Goal: Transaction & Acquisition: Purchase product/service

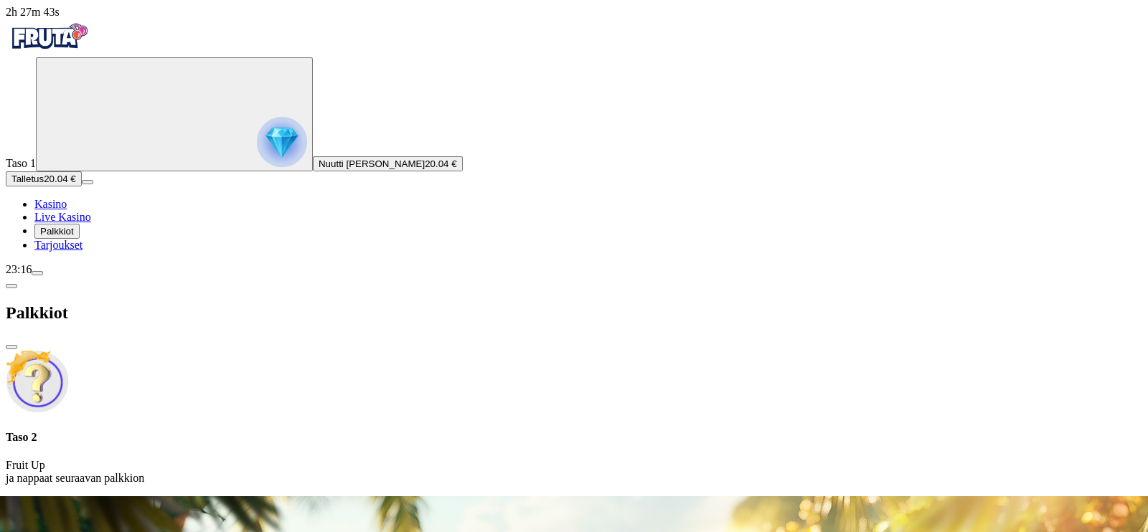
click at [504, 496] on div at bounding box center [574, 496] width 1136 height 0
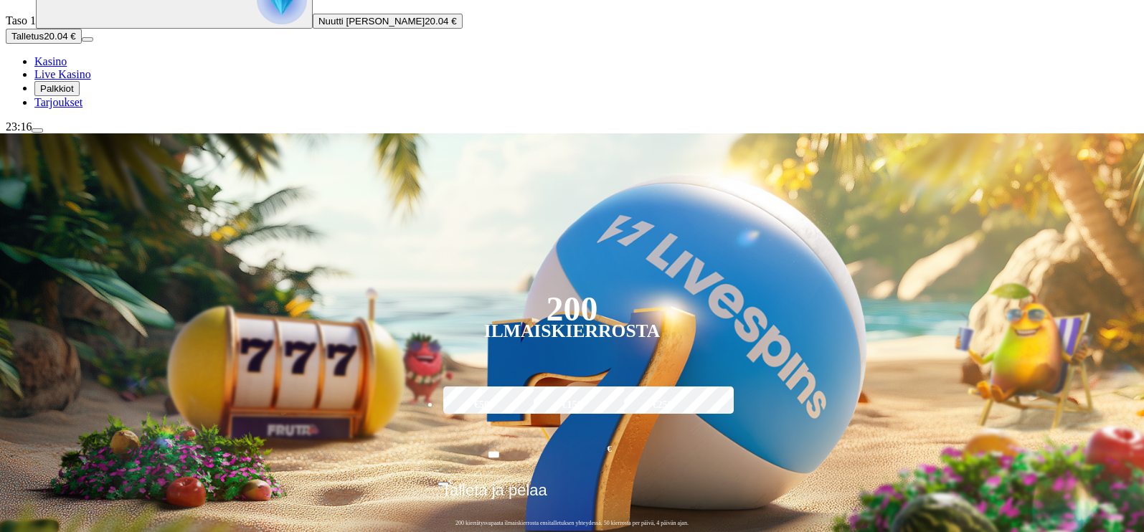
scroll to position [144, 0]
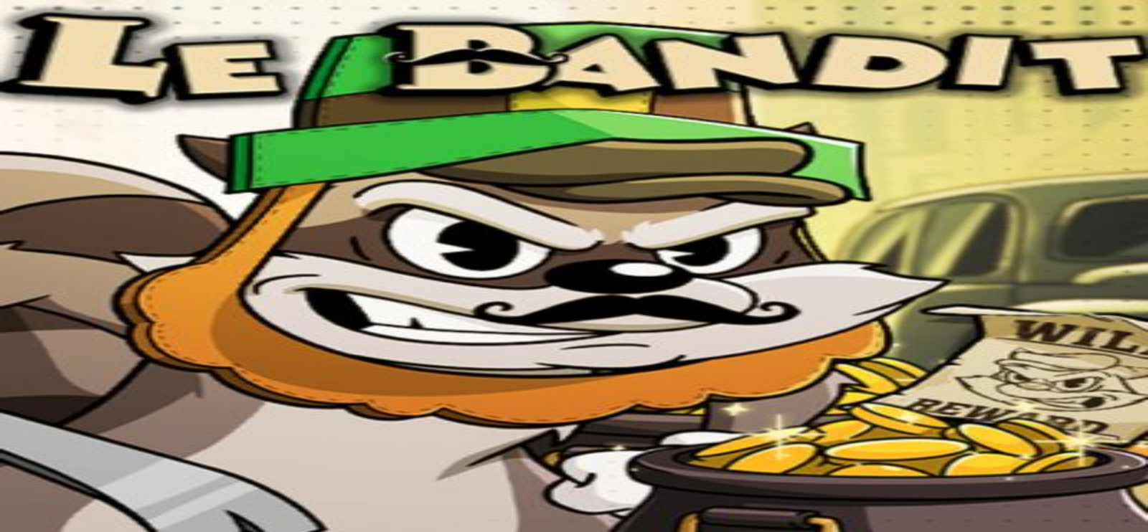
click at [76, 186] on circle "Primary" at bounding box center [149, 113] width 146 height 146
click at [82, 251] on span "Tarjoukset" at bounding box center [58, 245] width 48 height 12
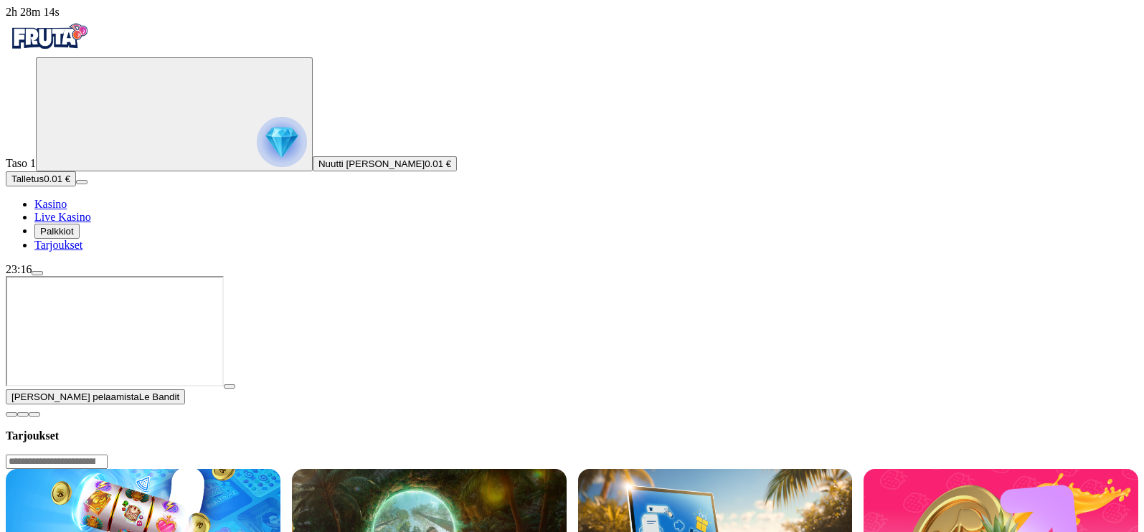
click at [76, 187] on button "Talletus 0.01 €" at bounding box center [41, 178] width 70 height 15
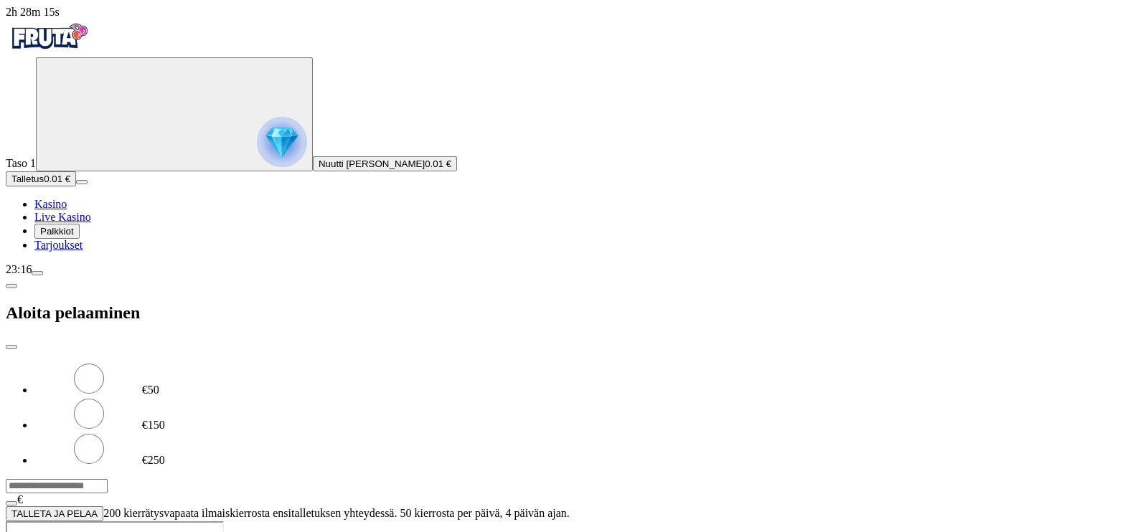
click at [108, 479] on input "***" at bounding box center [57, 486] width 102 height 14
type input "*"
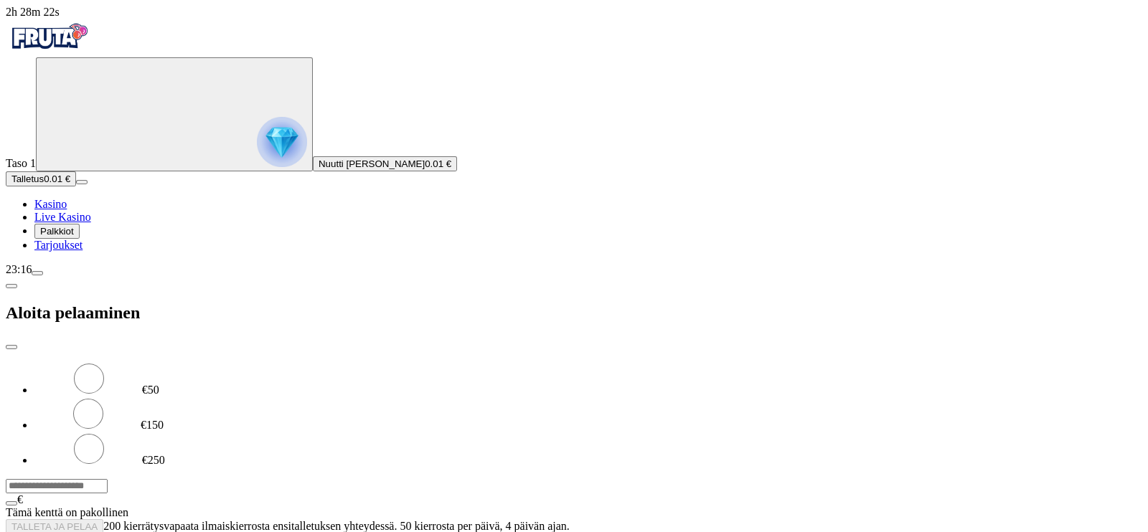
click at [108, 479] on input "number" at bounding box center [57, 486] width 102 height 14
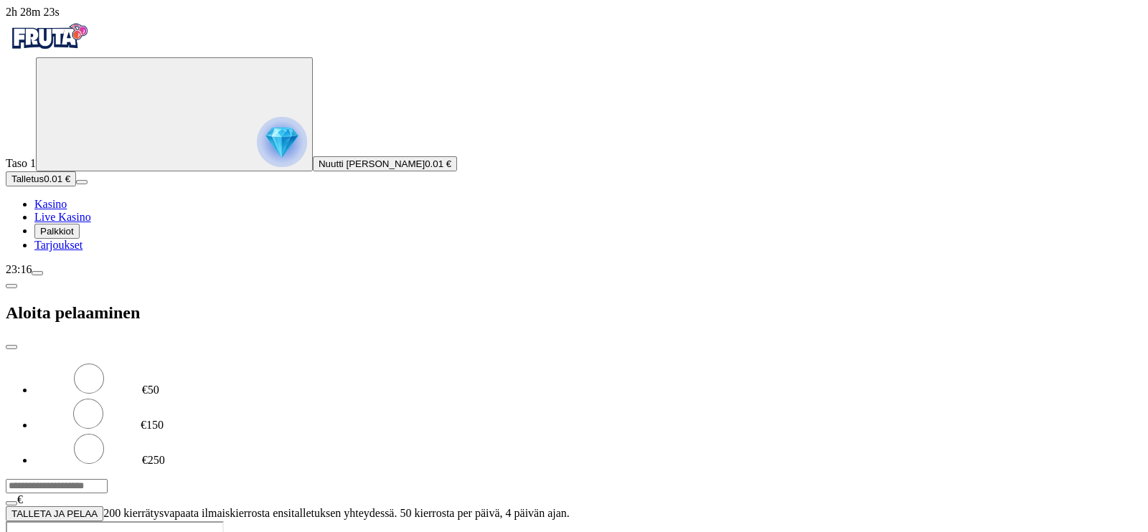
type input "**"
click at [98, 509] on span "TALLETA JA PELAA" at bounding box center [54, 514] width 86 height 11
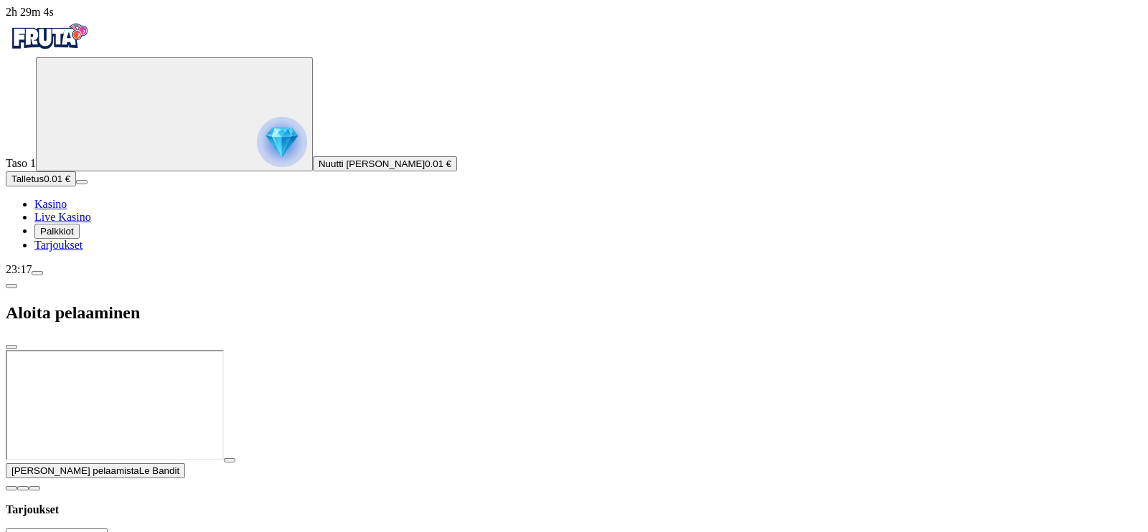
click at [469, 350] on div at bounding box center [574, 350] width 1136 height 0
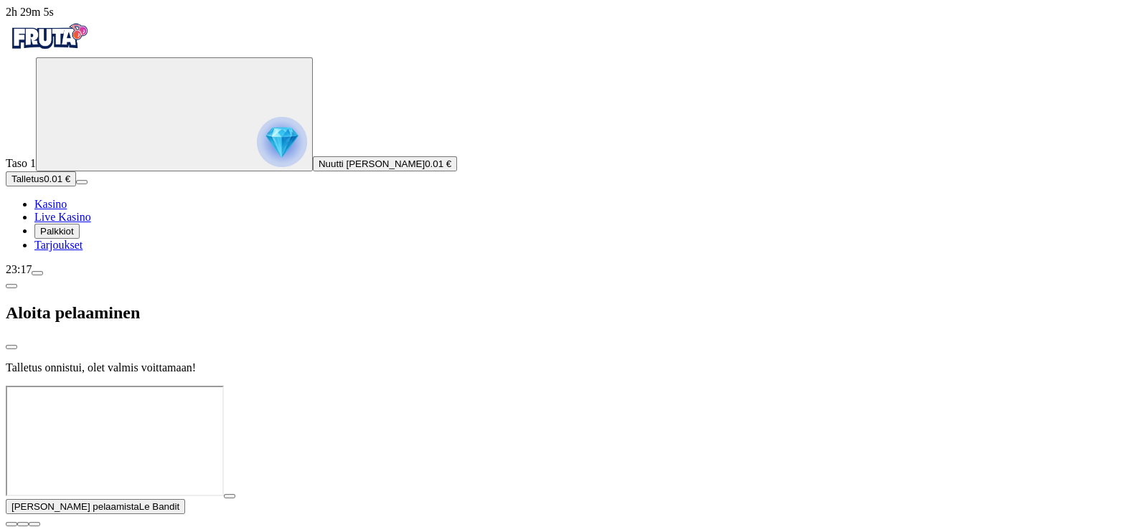
click at [543, 386] on div at bounding box center [574, 386] width 1136 height 0
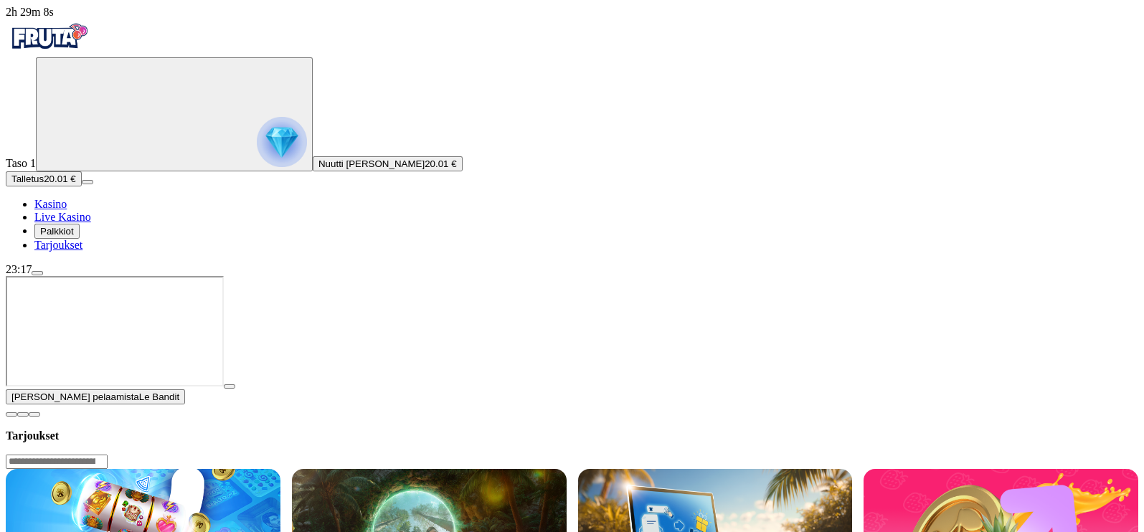
click at [235, 389] on button "button" at bounding box center [229, 387] width 11 height 4
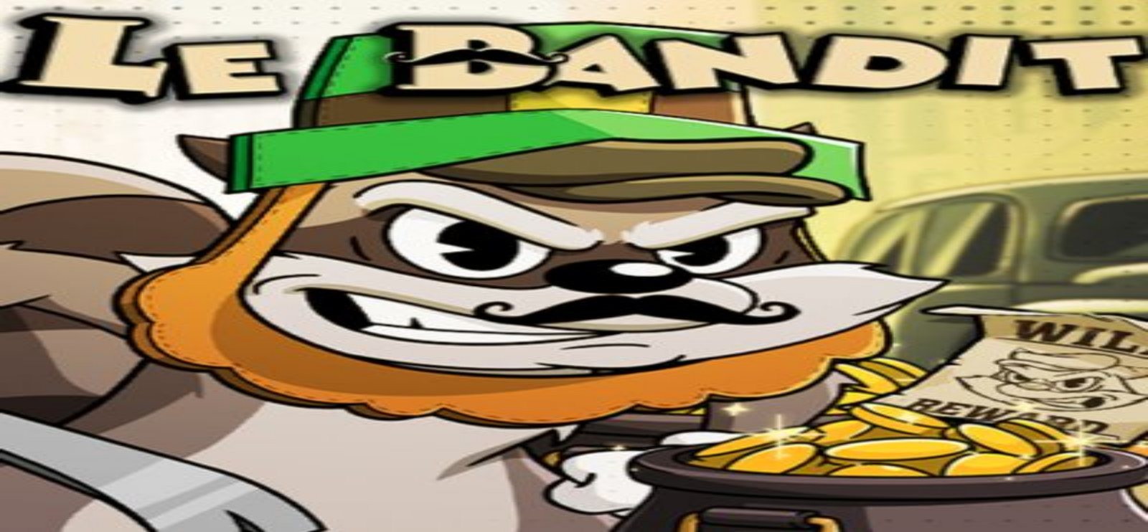
click at [34, 532] on span "fullscreen icon" at bounding box center [34, 541] width 0 height 0
click at [44, 184] on span "Talletus" at bounding box center [27, 179] width 32 height 11
type input "*"
type input "**"
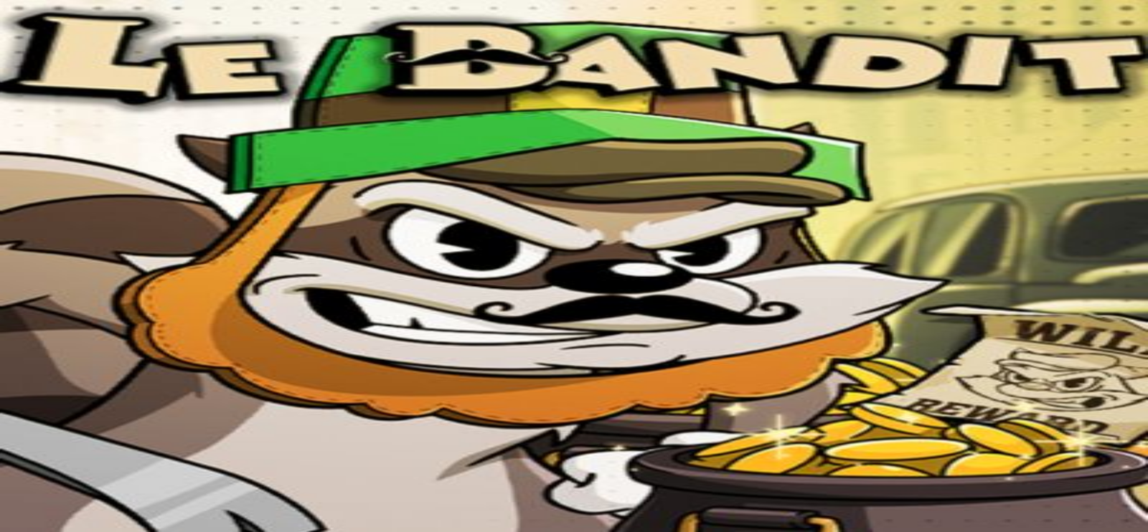
click at [40, 532] on button "button" at bounding box center [34, 541] width 11 height 4
click at [108, 403] on input "Search" at bounding box center [57, 410] width 102 height 14
type input "*******"
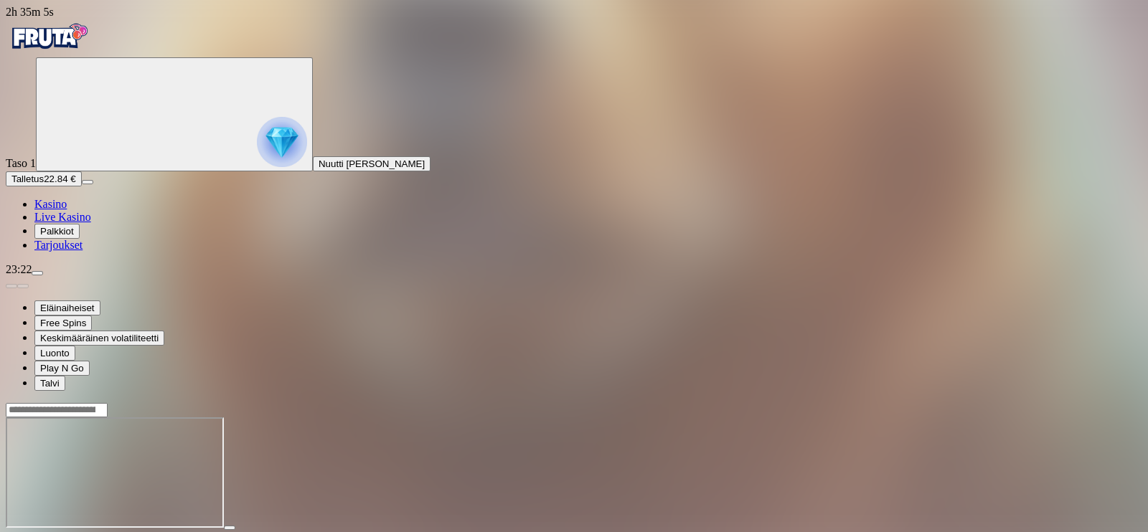
click at [34, 532] on span "fullscreen icon" at bounding box center [34, 541] width 0 height 0
click at [44, 184] on span "Talletus" at bounding box center [27, 179] width 32 height 11
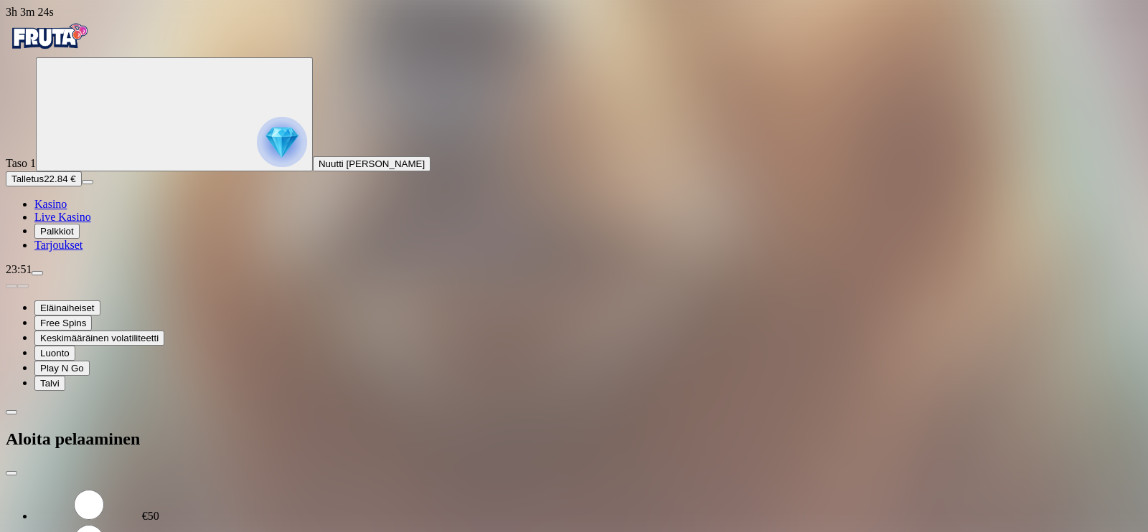
type input "*"
type input "**"
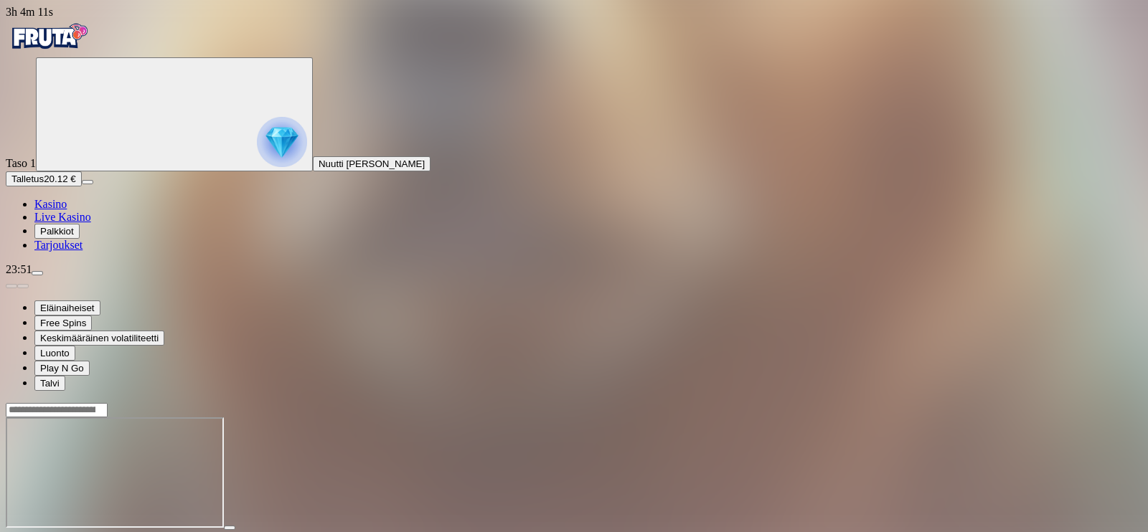
click at [903, 402] on div at bounding box center [574, 472] width 1136 height 141
click at [903, 402] on div at bounding box center [574, 409] width 1136 height 15
click at [108, 403] on input "Search" at bounding box center [57, 410] width 102 height 14
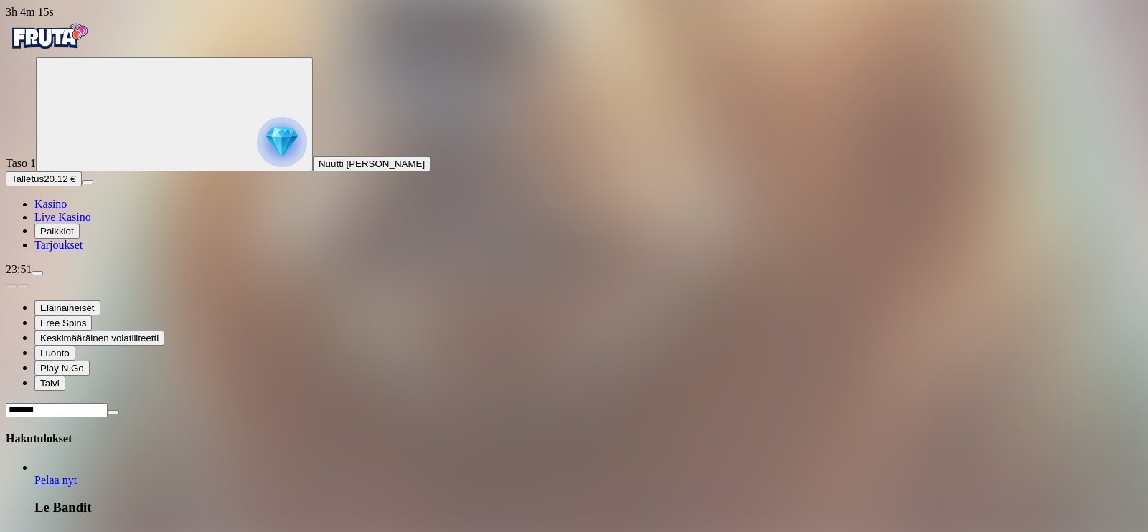
type input "*******"
click at [34, 487] on link "Le Bandit" at bounding box center [34, 487] width 0 height 0
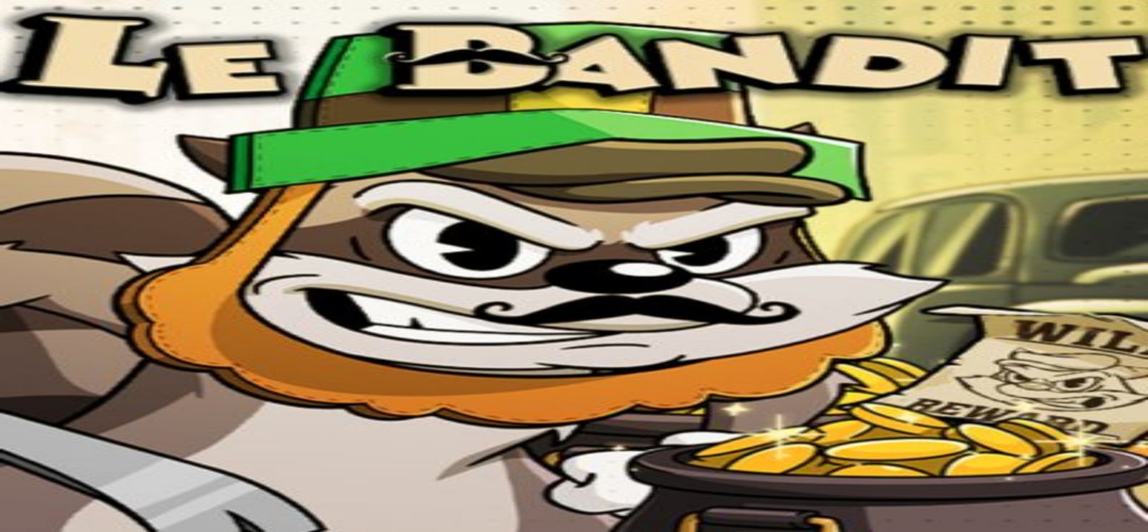
click at [34, 532] on span "fullscreen icon" at bounding box center [34, 541] width 0 height 0
click at [44, 184] on span "Talletus" at bounding box center [27, 179] width 32 height 11
type input "*"
type input "**"
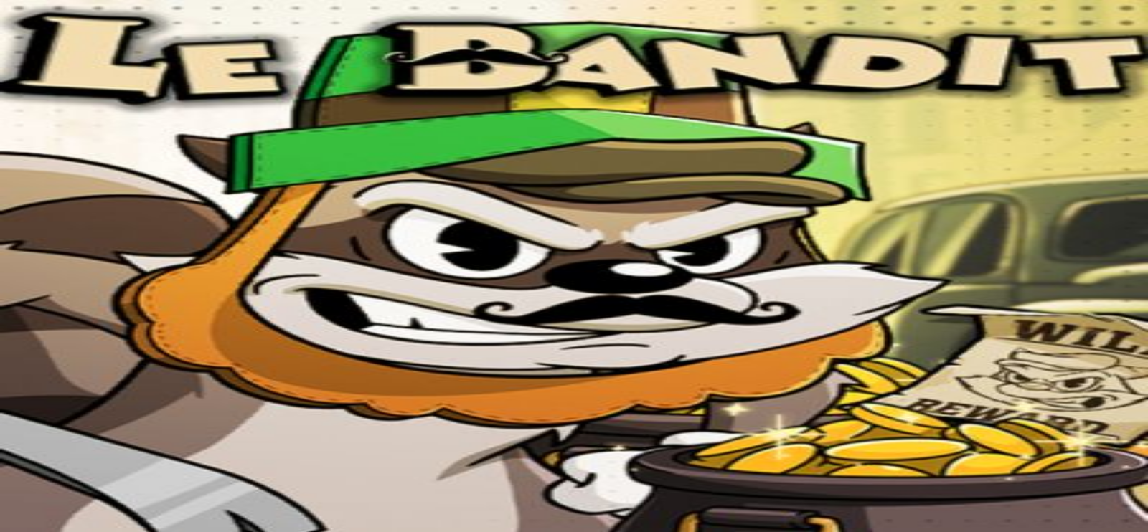
click at [34, 532] on span "fullscreen icon" at bounding box center [34, 541] width 0 height 0
click at [44, 184] on span "Talletus" at bounding box center [27, 179] width 32 height 11
type input "*"
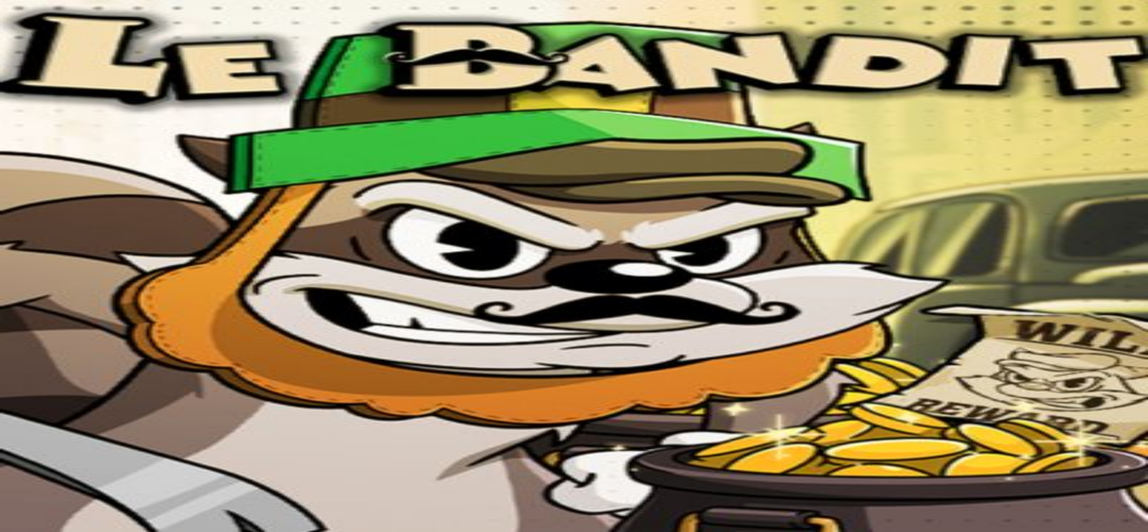
type input "**"
click at [547, 512] on div at bounding box center [574, 512] width 1136 height 0
click at [34, 532] on span "fullscreen icon" at bounding box center [34, 541] width 0 height 0
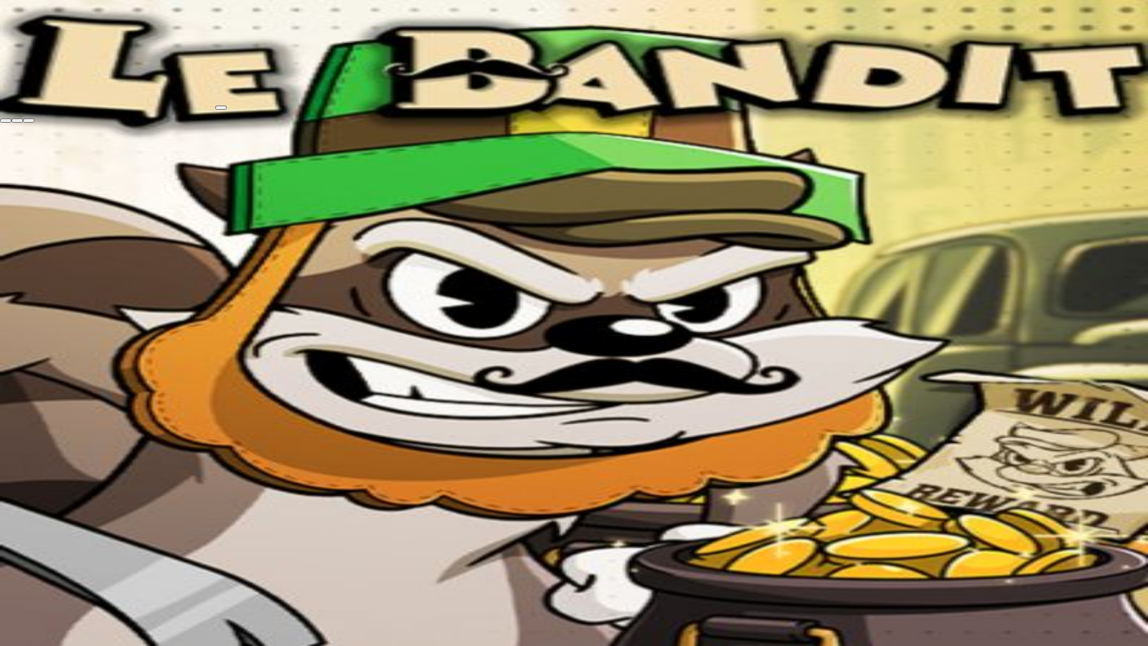
click at [23, 118] on button "button" at bounding box center [28, 120] width 11 height 4
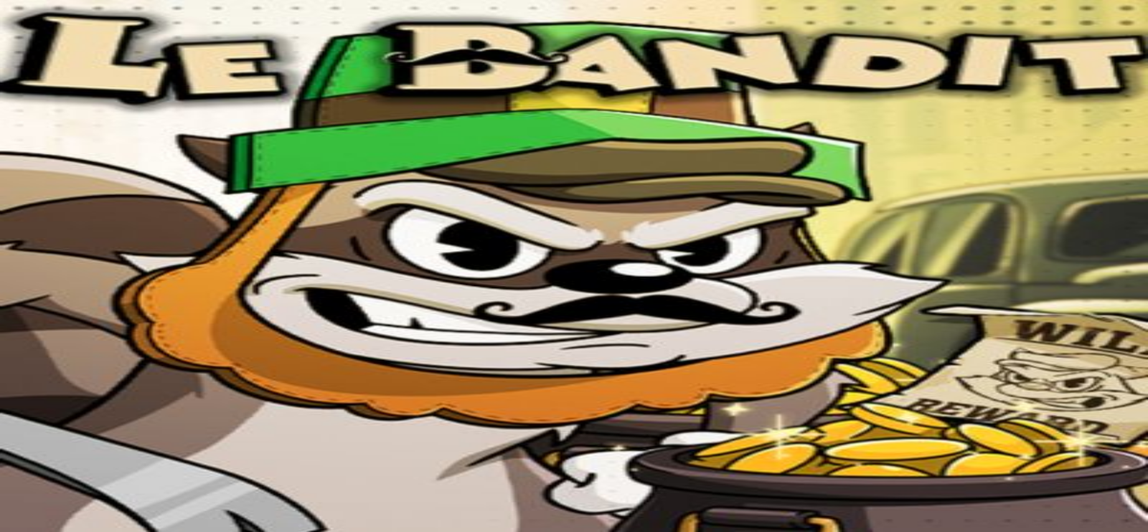
click at [1044, 531] on div at bounding box center [574, 537] width 1136 height 13
click at [34, 532] on span "fullscreen icon" at bounding box center [34, 541] width 0 height 0
click at [37, 273] on span "menu icon" at bounding box center [37, 273] width 0 height 0
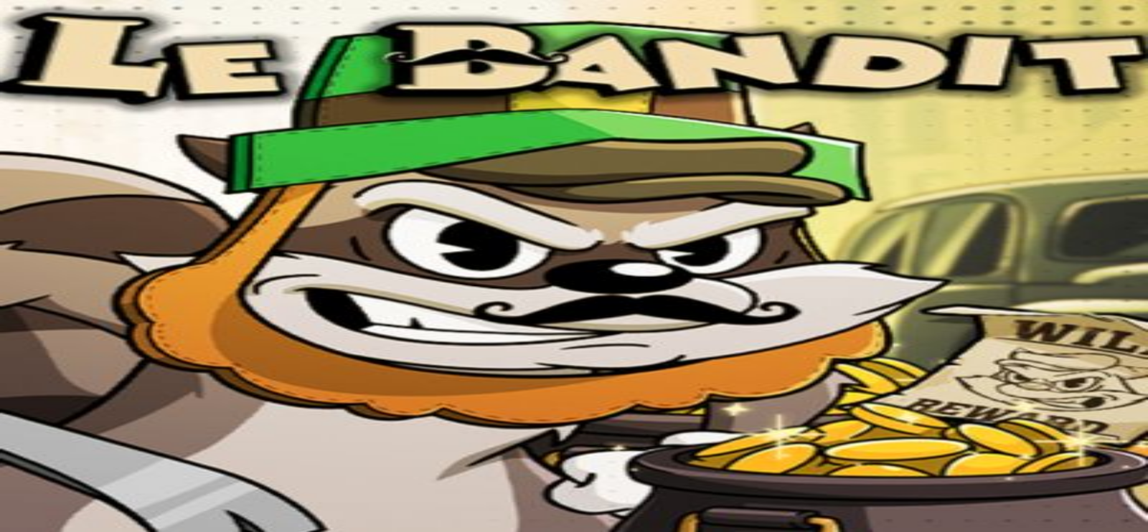
type input "***"
click at [44, 184] on span "Talletus" at bounding box center [27, 179] width 32 height 11
drag, startPoint x: 45, startPoint y: 211, endPoint x: 57, endPoint y: 250, distance: 40.6
click at [319, 169] on span "Nuutti [PERSON_NAME]" at bounding box center [372, 164] width 106 height 11
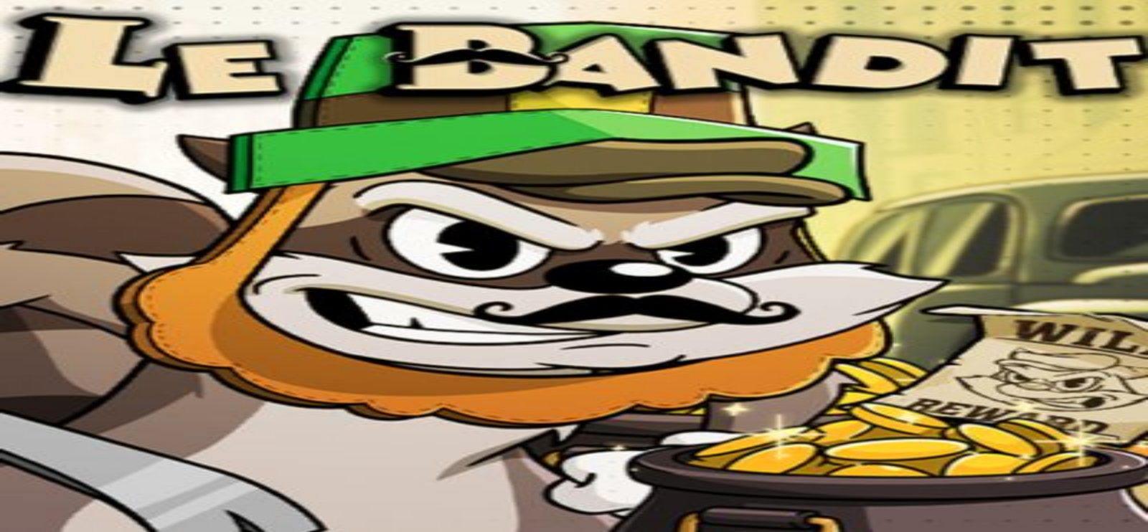
click at [43, 275] on button "menu" at bounding box center [37, 273] width 11 height 4
click at [37, 273] on span "menu icon" at bounding box center [37, 273] width 0 height 0
type input "***"
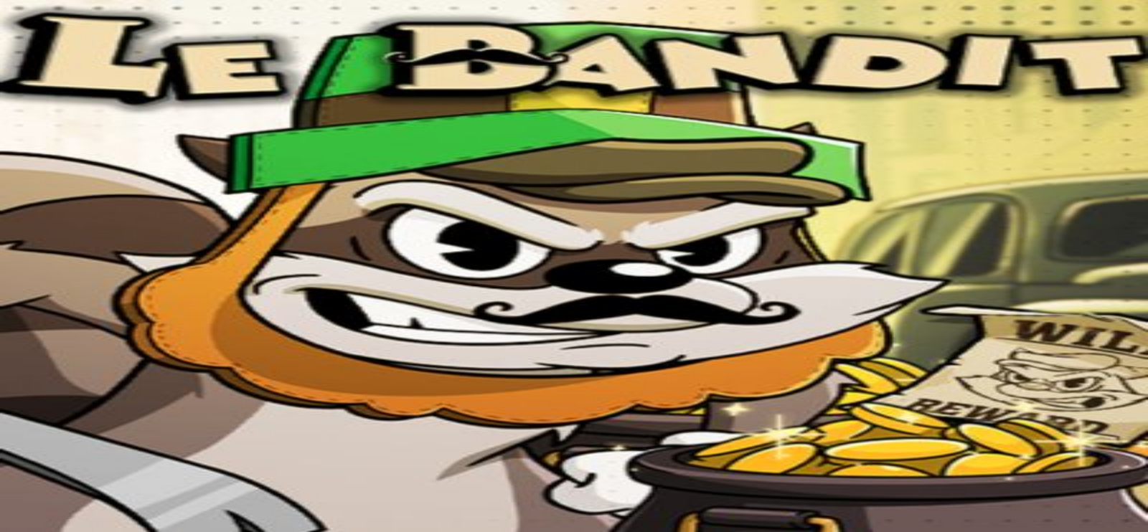
click at [34, 532] on span "fullscreen icon" at bounding box center [34, 541] width 0 height 0
click at [108, 403] on input "Search" at bounding box center [57, 410] width 102 height 14
type input "********"
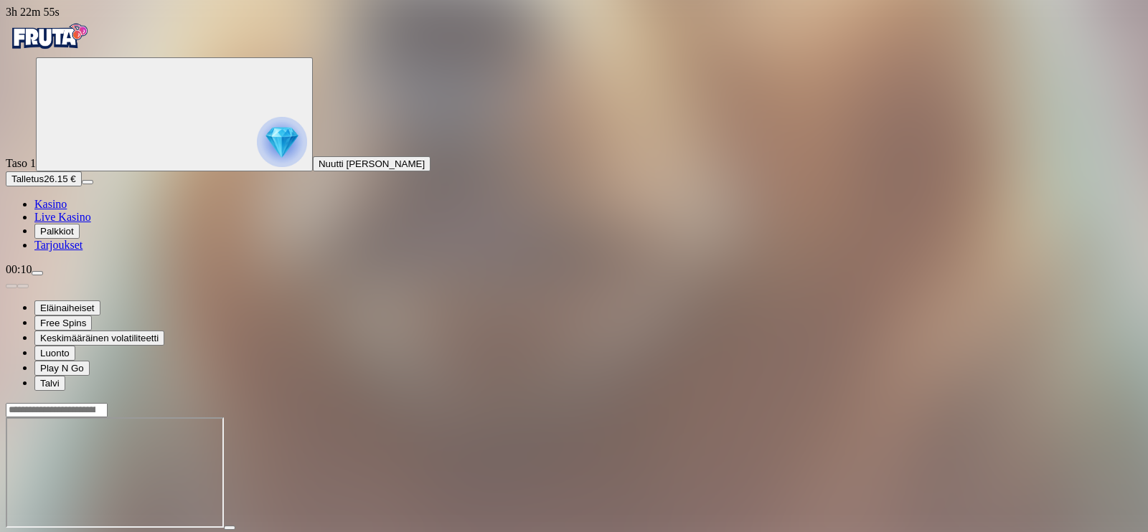
click at [34, 532] on span "fullscreen icon" at bounding box center [34, 541] width 0 height 0
click at [136, 276] on div "00:11" at bounding box center [574, 269] width 1136 height 13
click at [37, 273] on span "menu icon" at bounding box center [37, 273] width 0 height 0
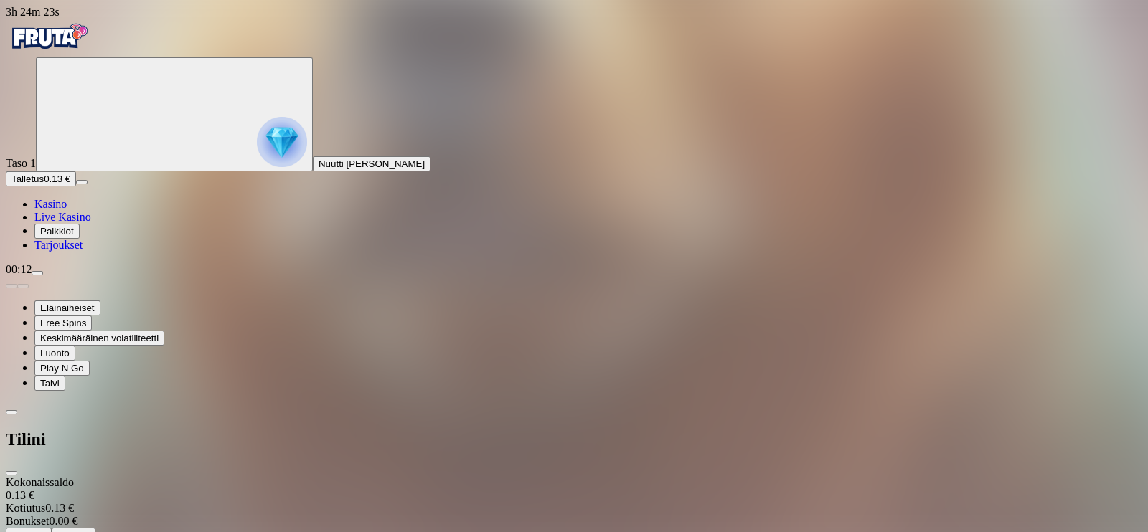
scroll to position [9, 0]
click at [46, 530] on span "Kotiutus" at bounding box center [28, 535] width 34 height 11
click at [11, 412] on span "chevron-left icon" at bounding box center [11, 412] width 0 height 0
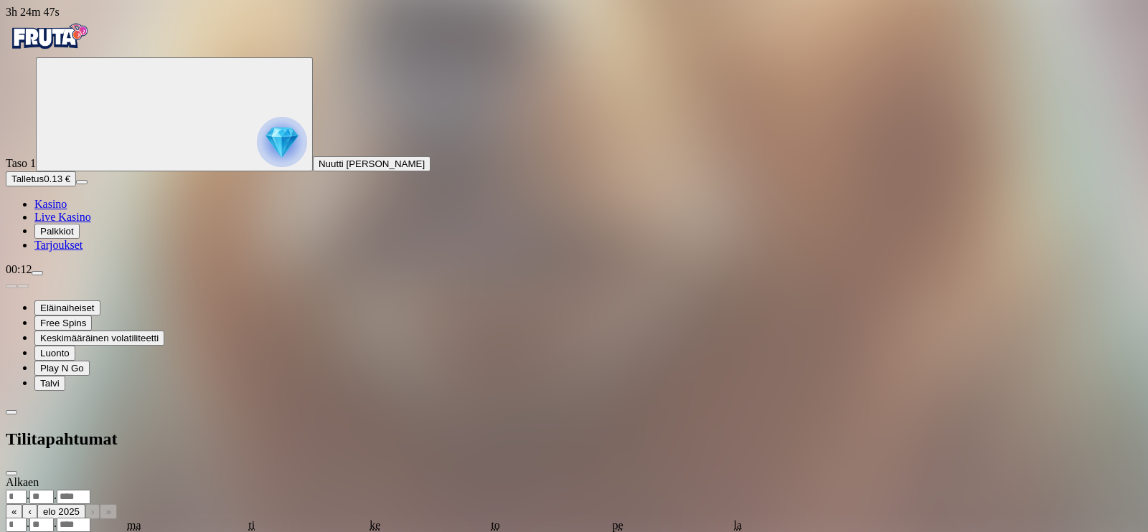
click at [11, 412] on span "chevron-left icon" at bounding box center [11, 412] width 0 height 0
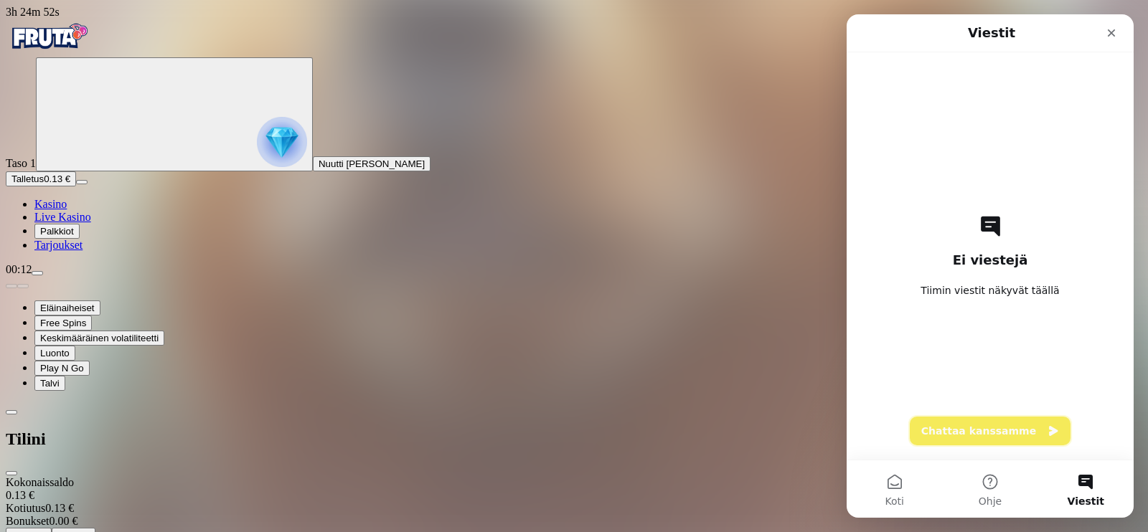
click at [980, 442] on button "Chattaa kanssamme" at bounding box center [990, 431] width 161 height 29
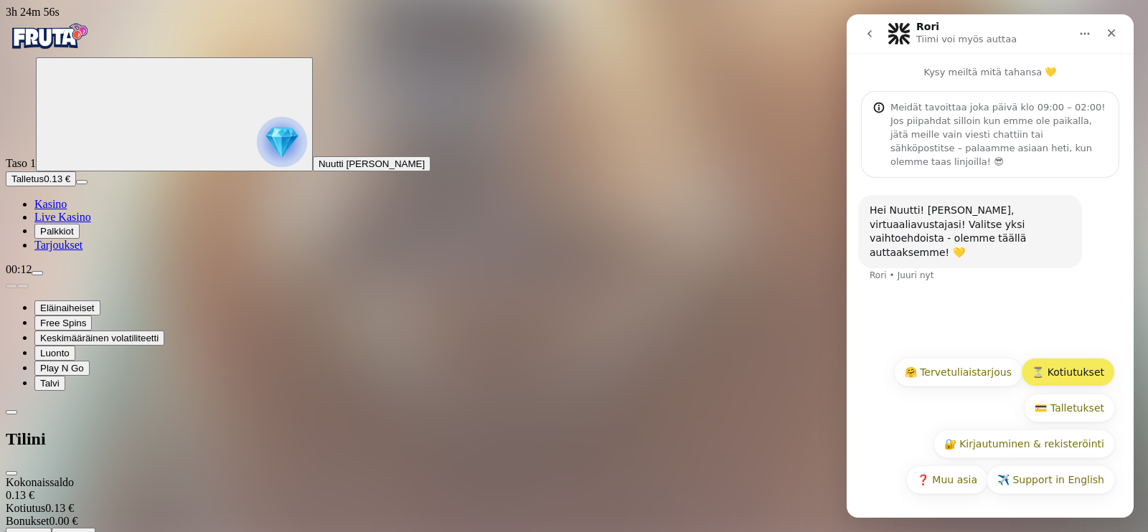
click at [1062, 359] on button "⏳ Kotiutukset" at bounding box center [1068, 372] width 94 height 29
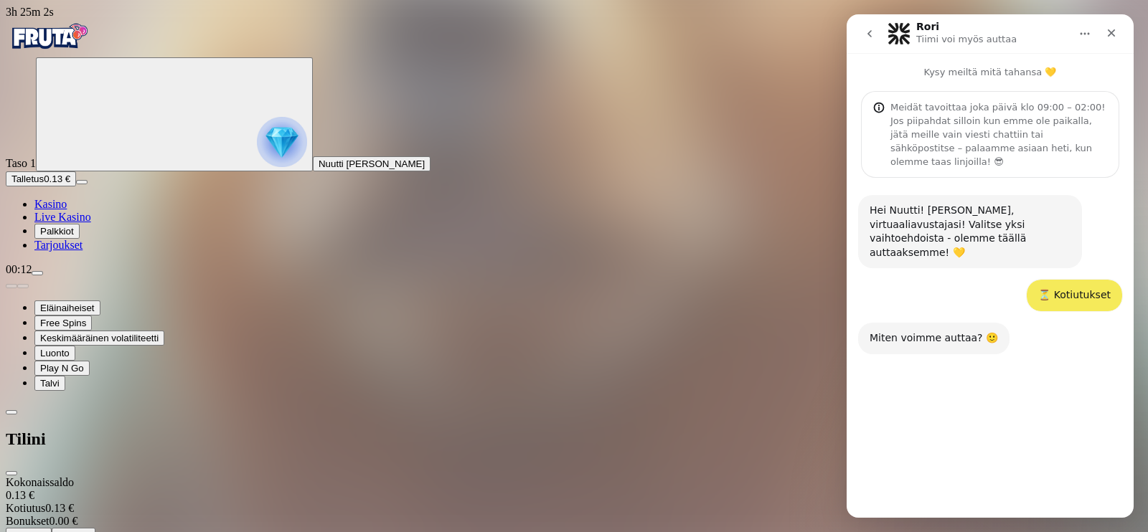
click at [1101, 444] on button "🕒 Kauan kotiutuksissa kestää?" at bounding box center [1025, 444] width 179 height 29
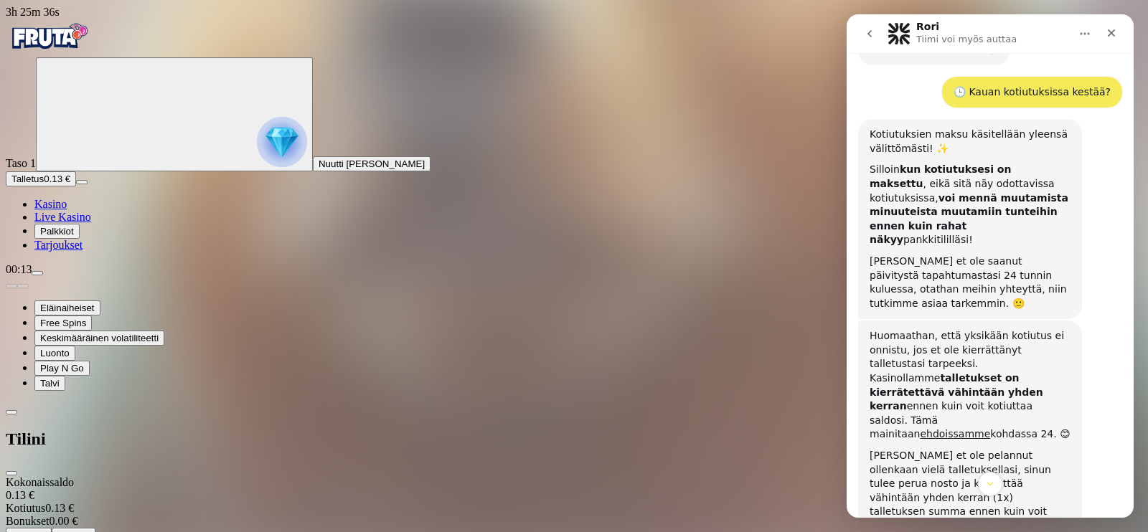
scroll to position [9, 0]
click at [52, 528] on button "Kotiutus" at bounding box center [29, 535] width 46 height 15
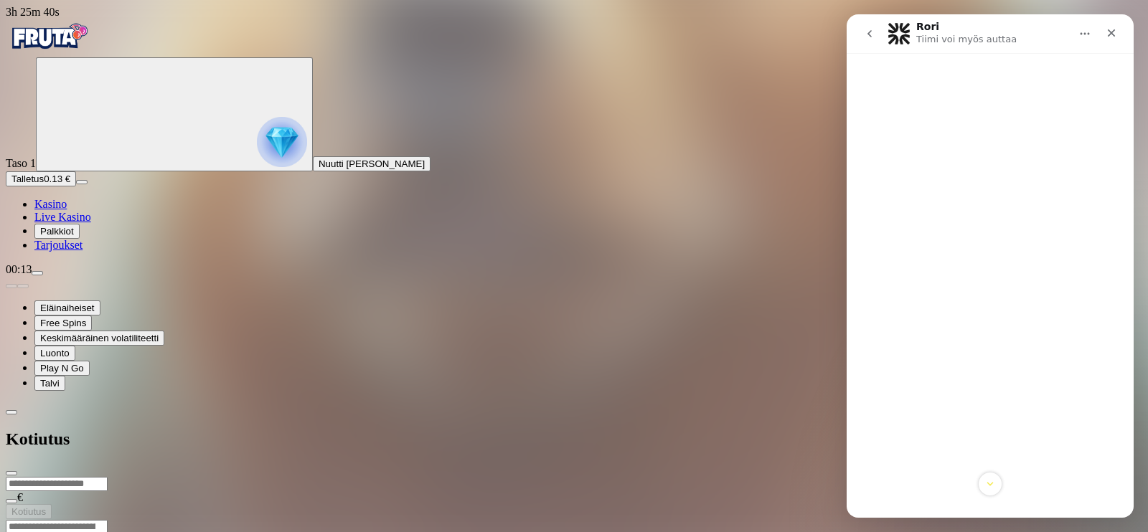
scroll to position [0, 0]
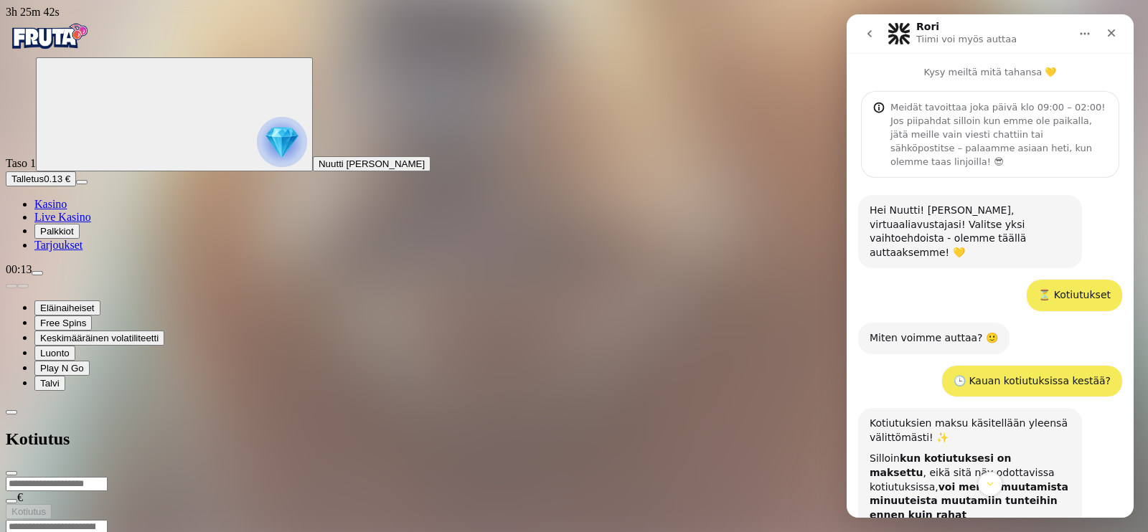
click at [11, 412] on span "chevron-left icon" at bounding box center [11, 412] width 0 height 0
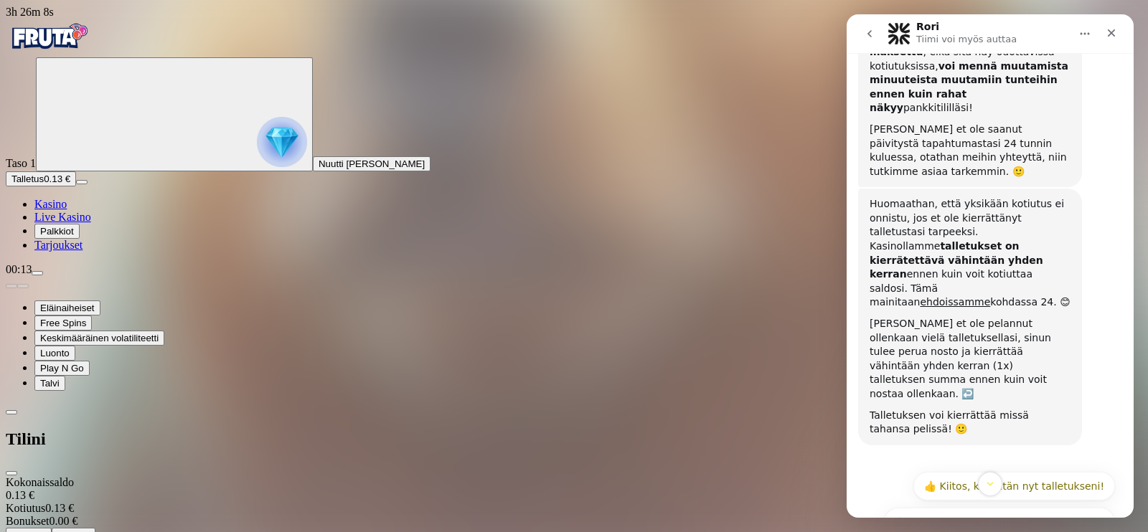
scroll to position [437, 0]
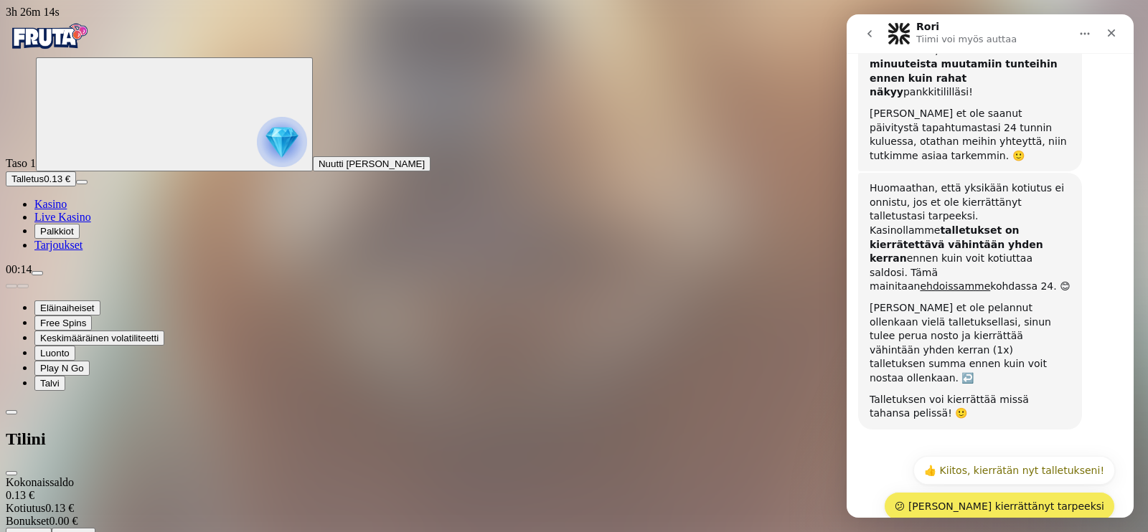
click at [1027, 492] on button "😕 Olen kierrättänyt tarpeeksi" at bounding box center [999, 506] width 231 height 29
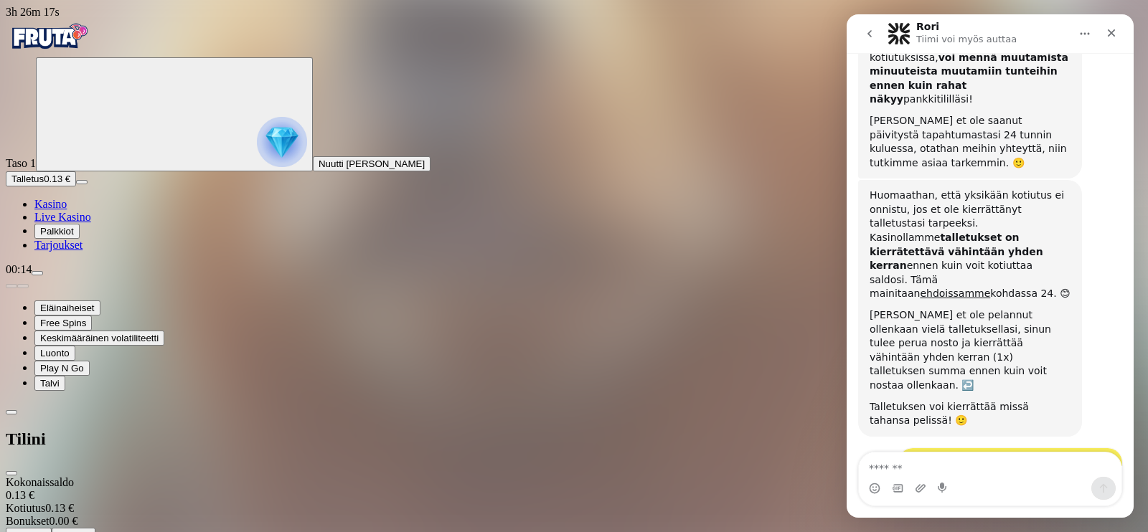
scroll to position [430, 0]
click at [1009, 466] on textarea "Viesti…" at bounding box center [990, 465] width 263 height 24
type textarea "**********"
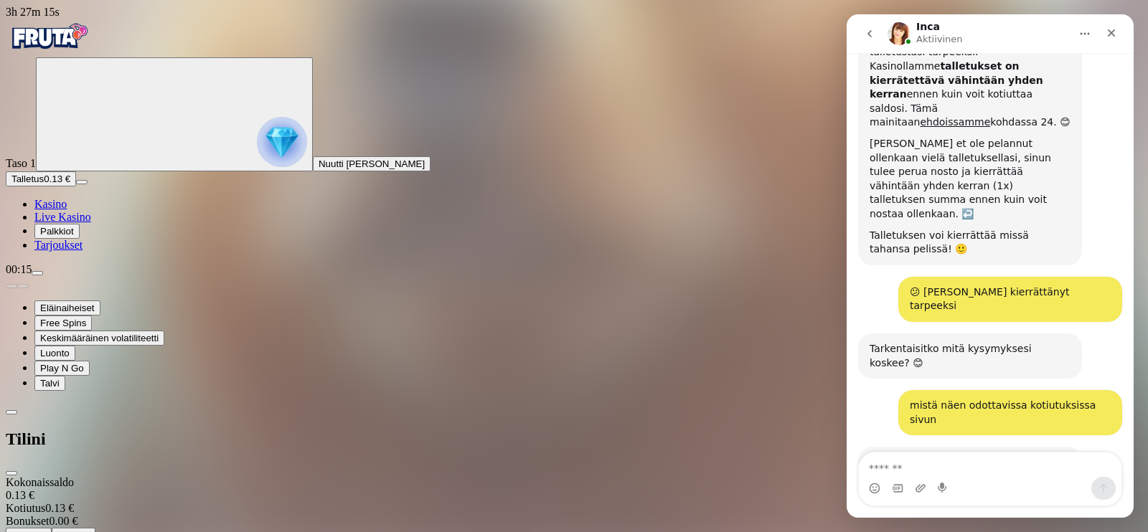
scroll to position [605, 0]
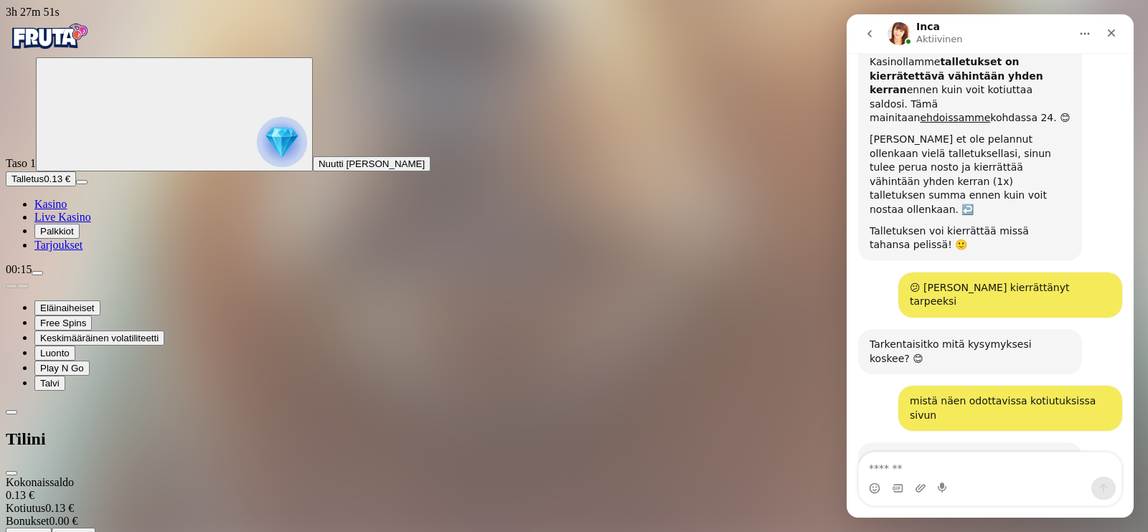
click at [968, 460] on textarea "Viesti…" at bounding box center [990, 465] width 263 height 24
type textarea "**********"
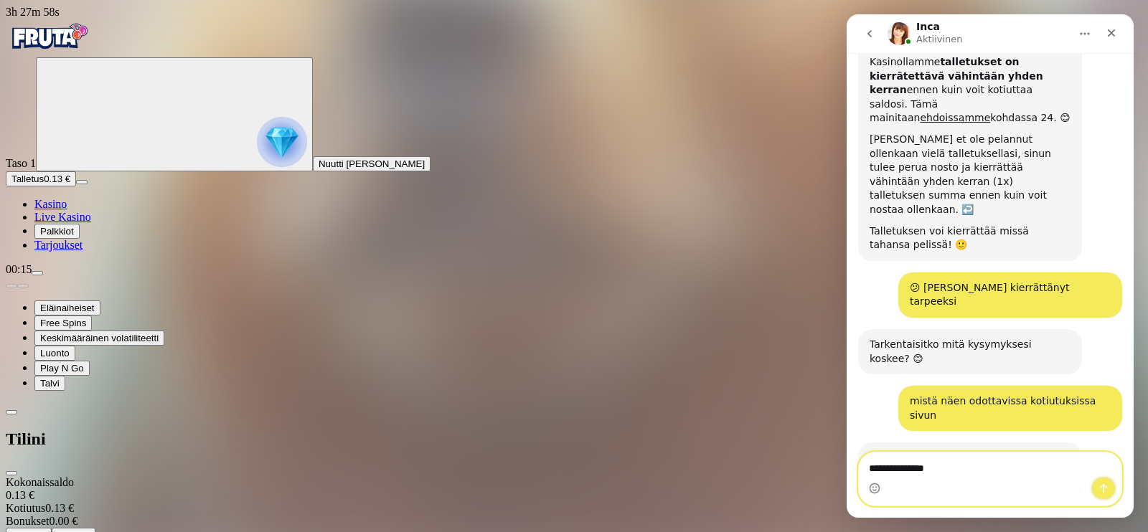
click at [1098, 487] on icon "Lähetä viesti…" at bounding box center [1103, 488] width 11 height 11
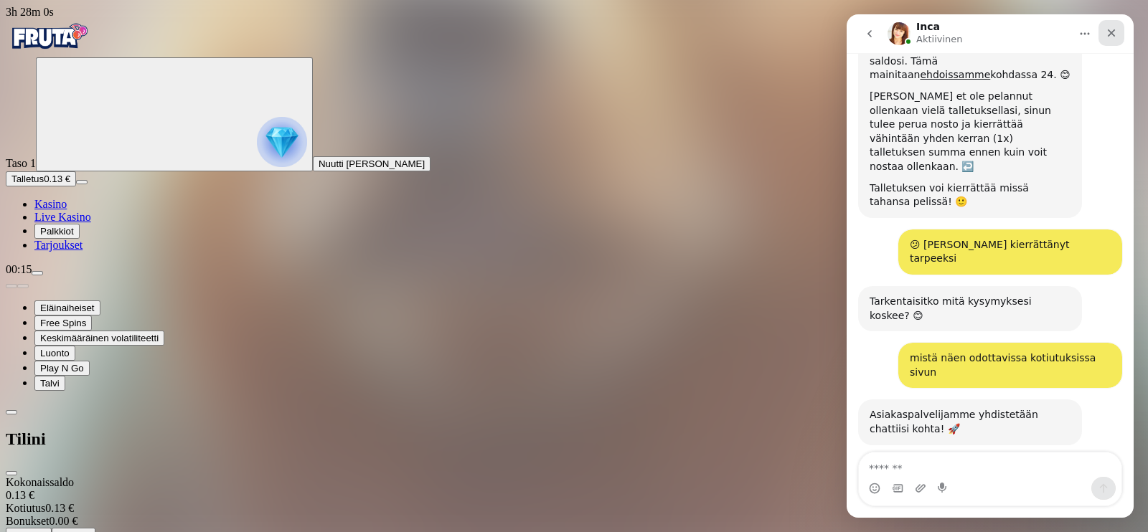
click at [1108, 30] on icon "Sulje" at bounding box center [1110, 32] width 11 height 11
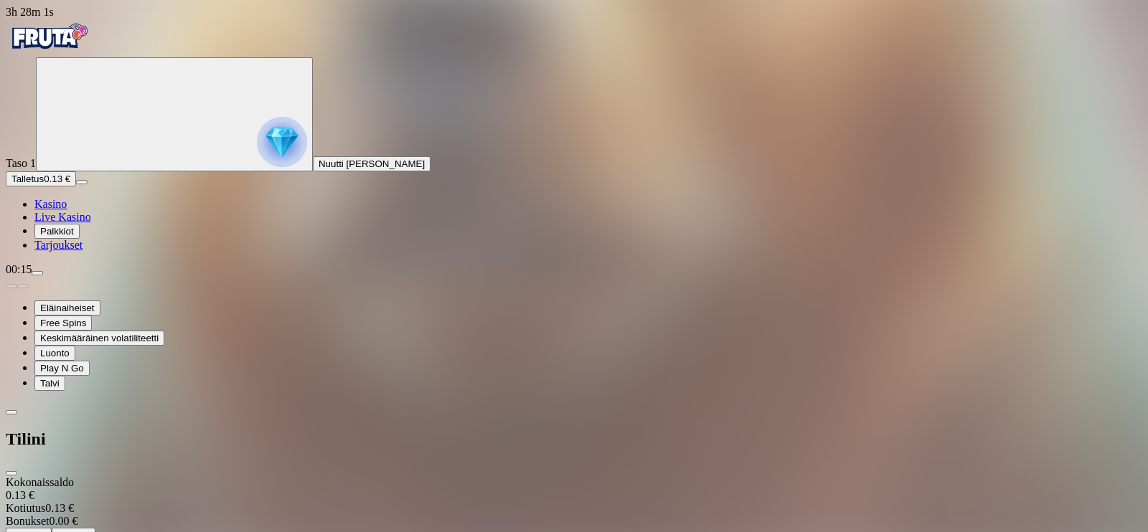
click at [90, 530] on span "Talletus" at bounding box center [73, 535] width 32 height 11
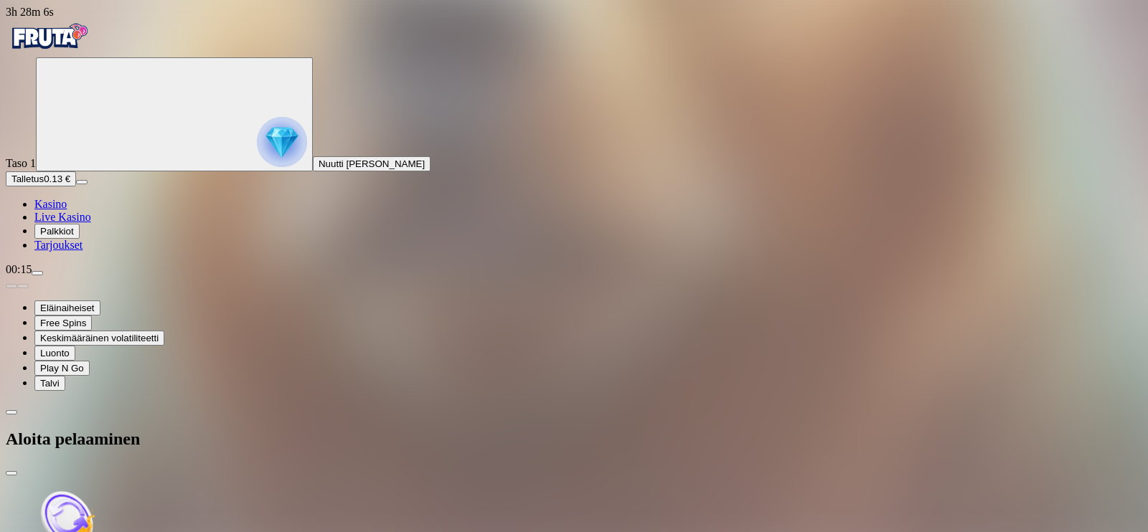
type input "*"
type input "**"
click at [458, 476] on div at bounding box center [574, 476] width 1136 height 0
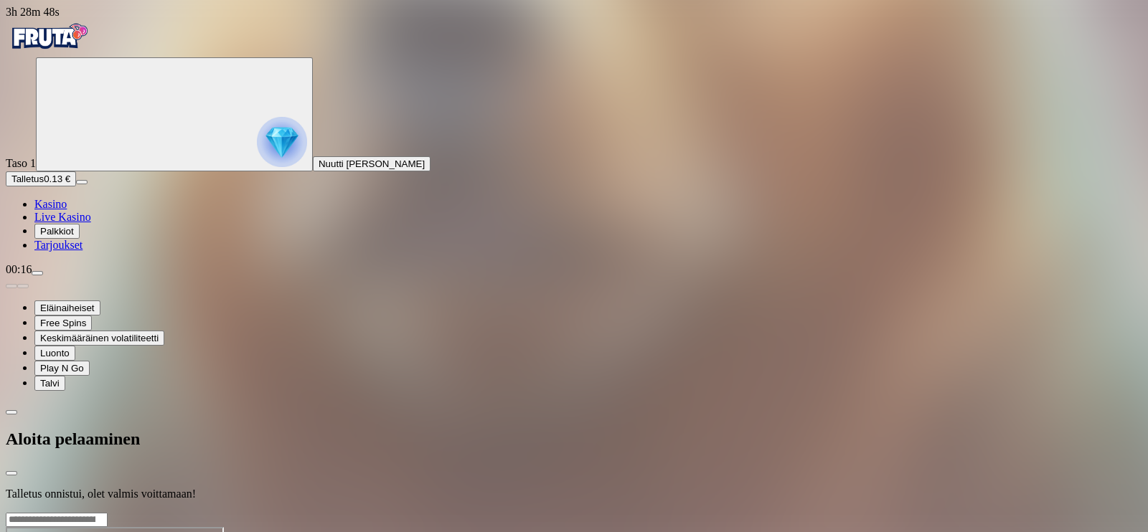
click at [714, 512] on div at bounding box center [574, 512] width 1136 height 0
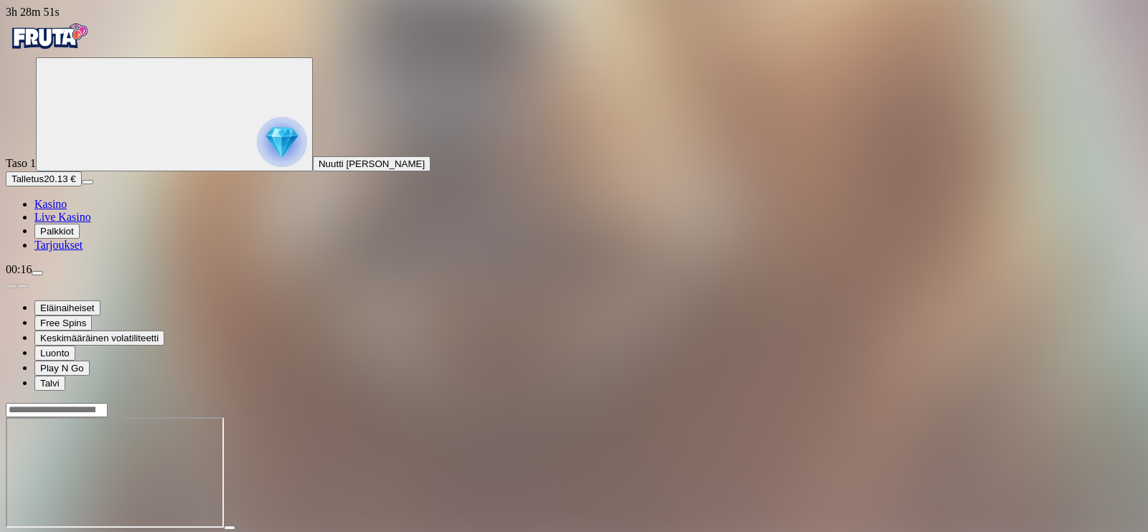
click at [108, 403] on input "Search" at bounding box center [57, 410] width 102 height 14
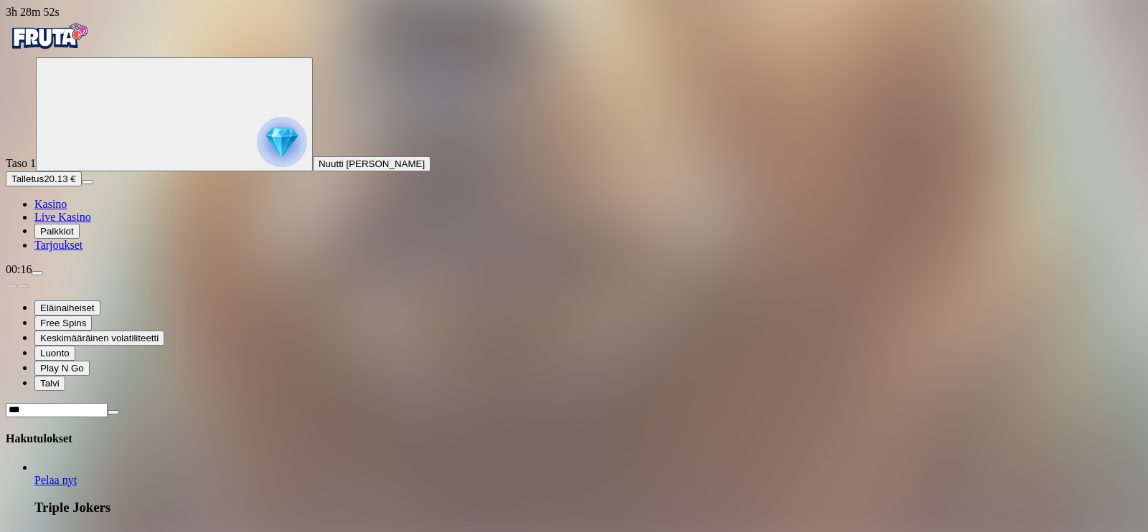
scroll to position [915, 0]
type input "*******"
click at [34, 487] on link "Le Bandit" at bounding box center [34, 487] width 0 height 0
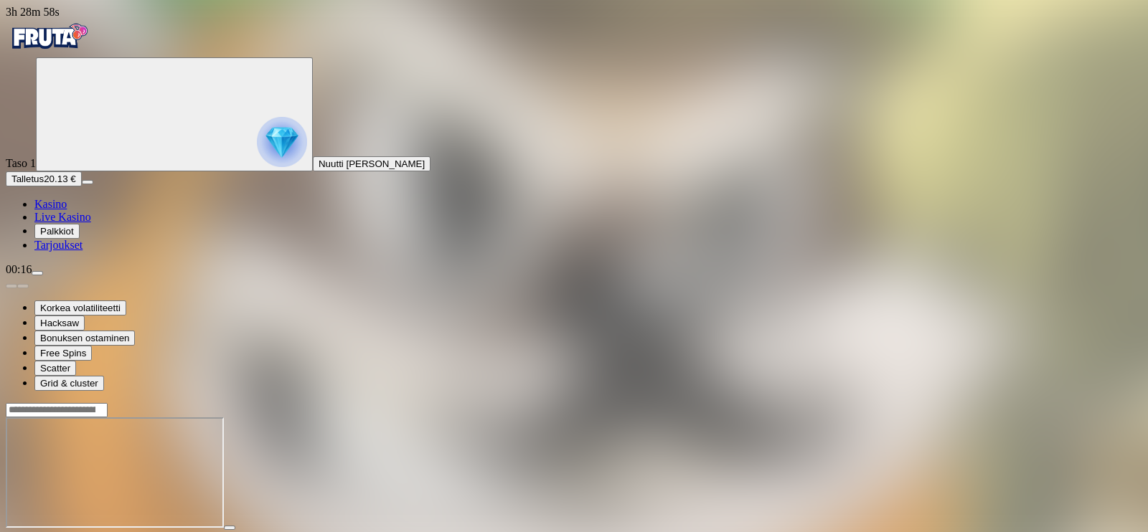
scroll to position [915, 0]
drag, startPoint x: 1042, startPoint y: 127, endPoint x: 1042, endPoint y: 204, distance: 77.5
click at [34, 532] on span "fullscreen icon" at bounding box center [34, 541] width 0 height 0
click at [44, 184] on span "Talletus" at bounding box center [27, 179] width 32 height 11
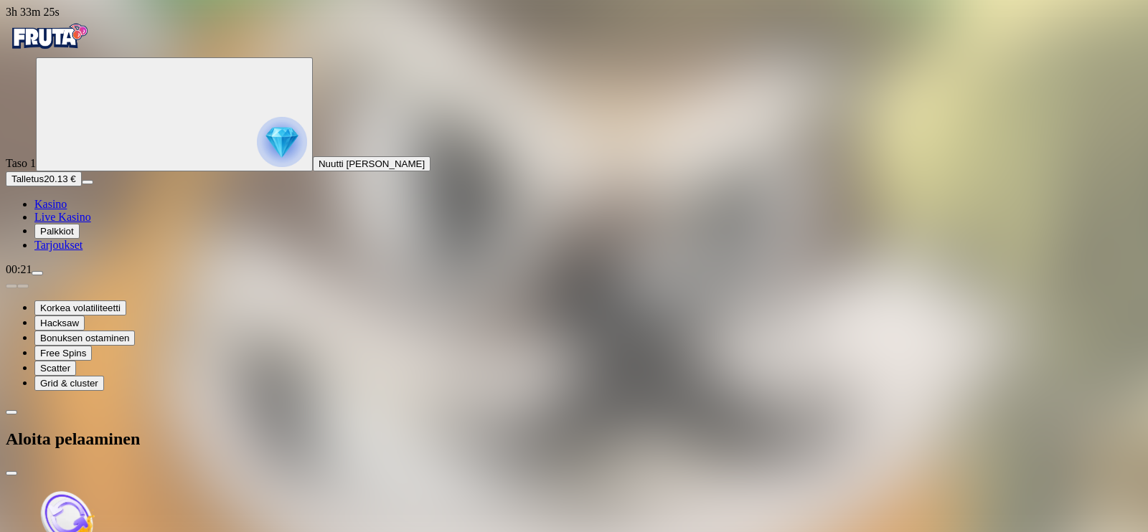
scroll to position [915, 0]
type input "*"
type input "**"
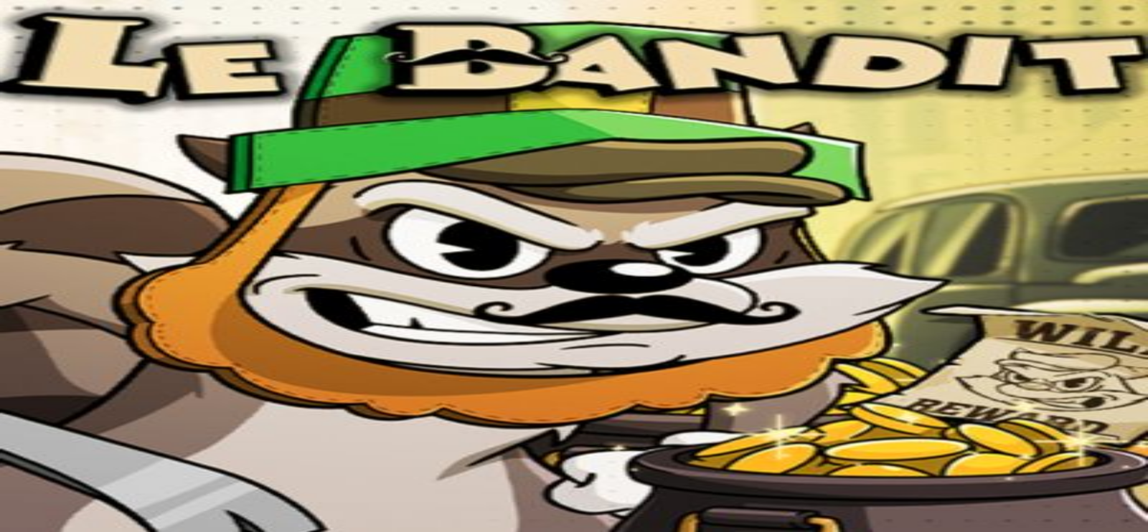
click at [11, 473] on span "close icon" at bounding box center [11, 473] width 0 height 0
click at [1029, 402] on div at bounding box center [574, 472] width 1136 height 141
click at [34, 532] on span "fullscreen icon" at bounding box center [34, 541] width 0 height 0
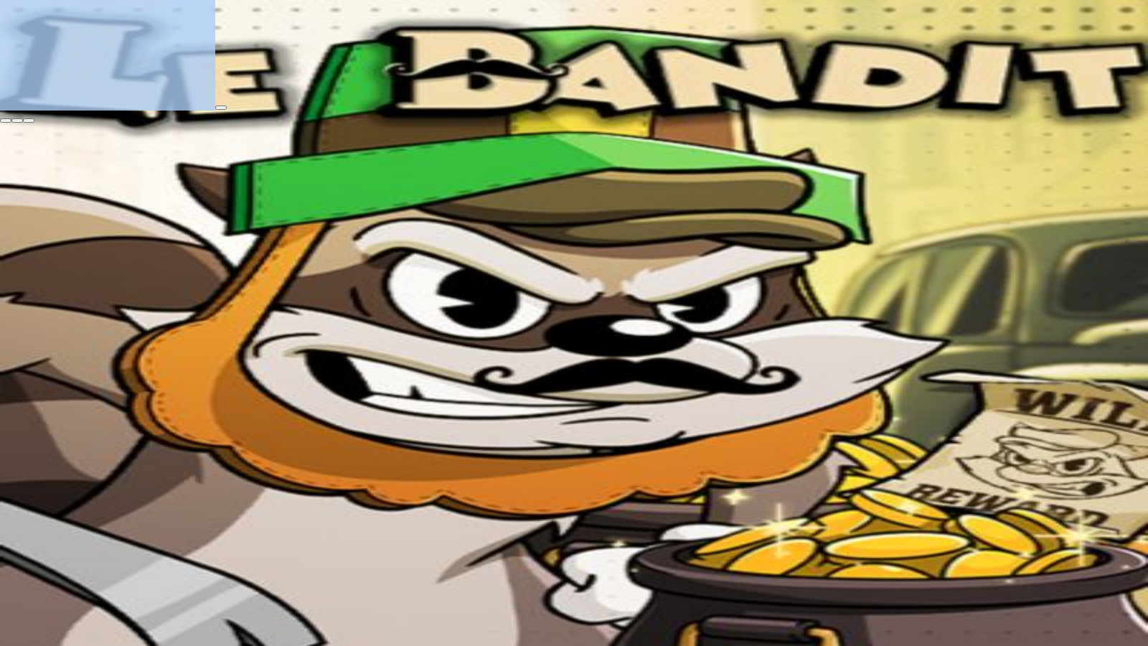
click at [29, 121] on span "fullscreen-exit icon" at bounding box center [29, 121] width 0 height 0
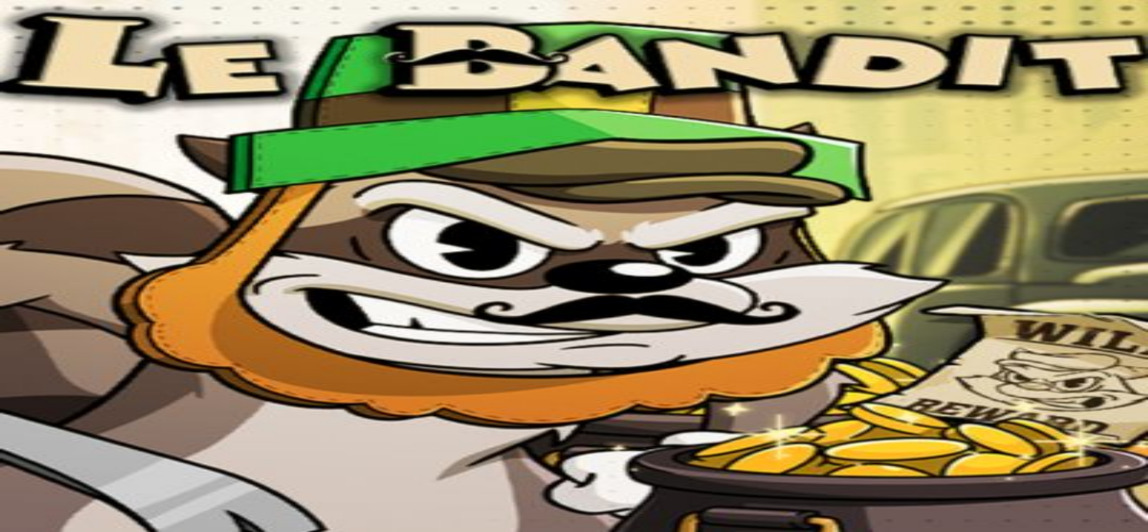
click at [40, 532] on button "button" at bounding box center [34, 541] width 11 height 4
click at [61, 187] on button "Talletus 20.24 €" at bounding box center [44, 178] width 76 height 15
type input "*"
type input "**"
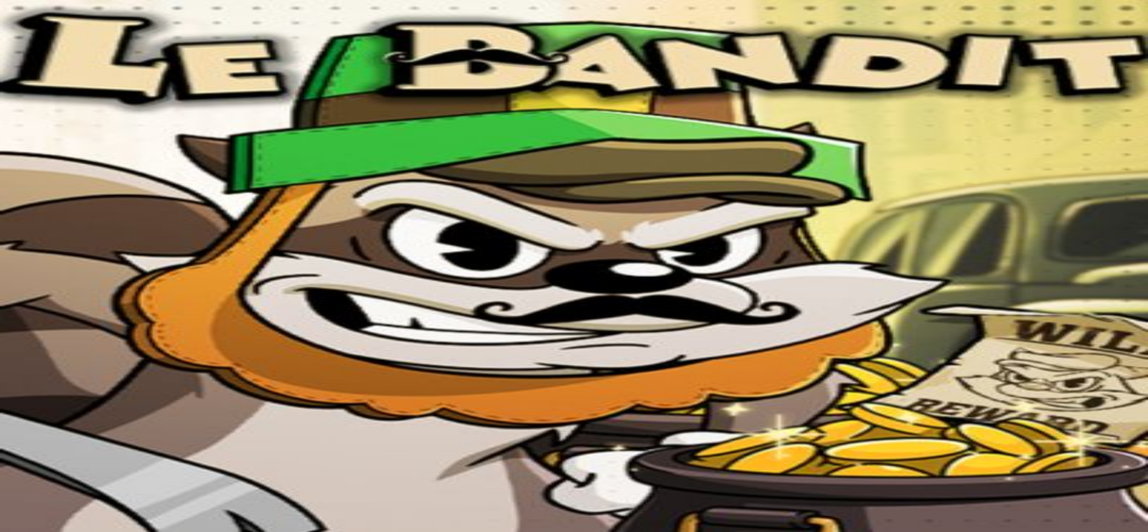
click at [34, 532] on span "fullscreen icon" at bounding box center [34, 541] width 0 height 0
click at [44, 184] on span "Talletus" at bounding box center [27, 179] width 32 height 11
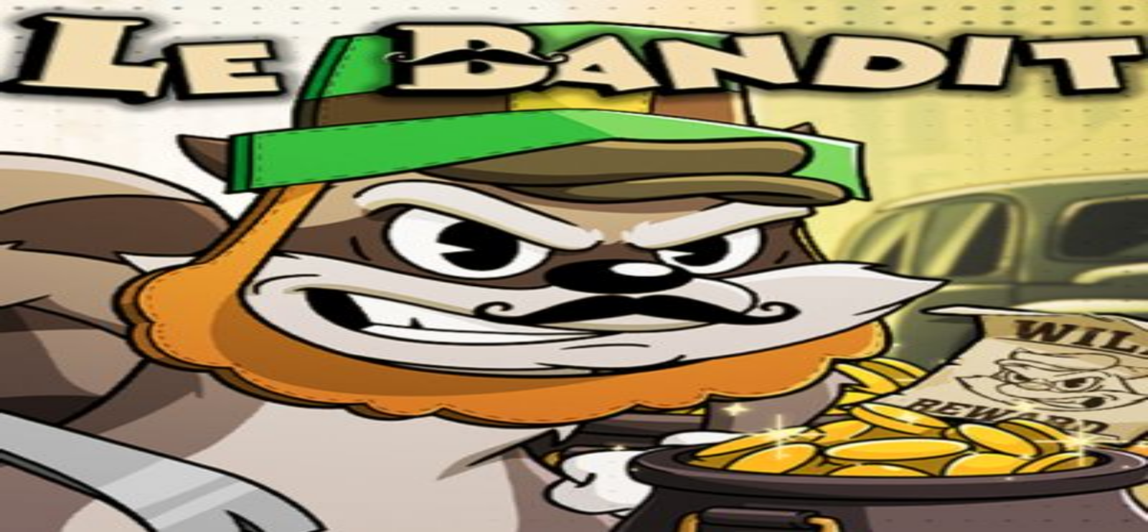
type input "*"
type input "**"
click at [34, 532] on span "fullscreen icon" at bounding box center [34, 541] width 0 height 0
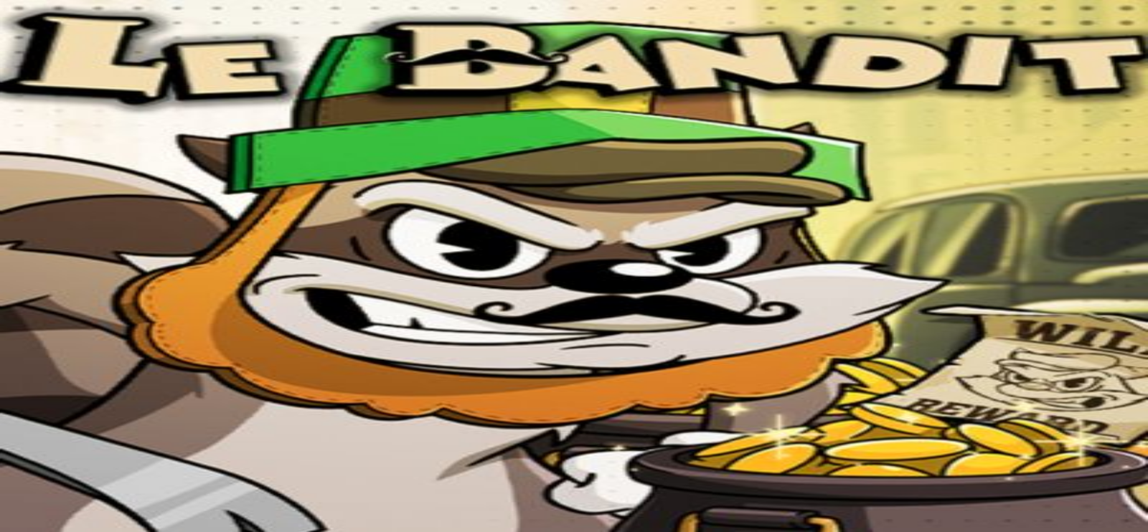
click at [30, 187] on button "Talletus 23.44 €" at bounding box center [44, 178] width 76 height 15
type input "*"
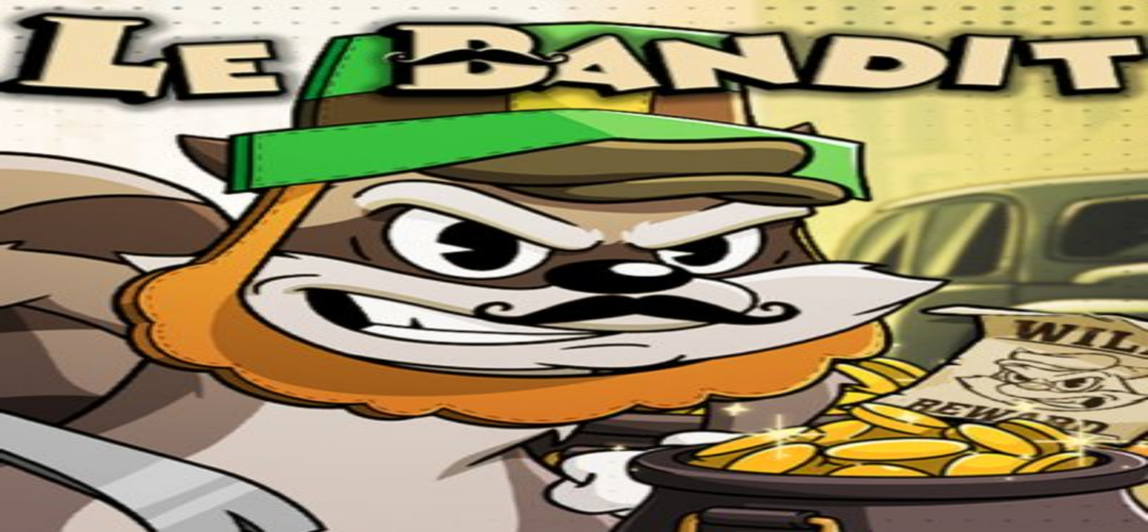
type input "**"
click at [34, 532] on span "fullscreen icon" at bounding box center [34, 541] width 0 height 0
click at [82, 187] on button "Talletus 24.04 €" at bounding box center [44, 178] width 76 height 15
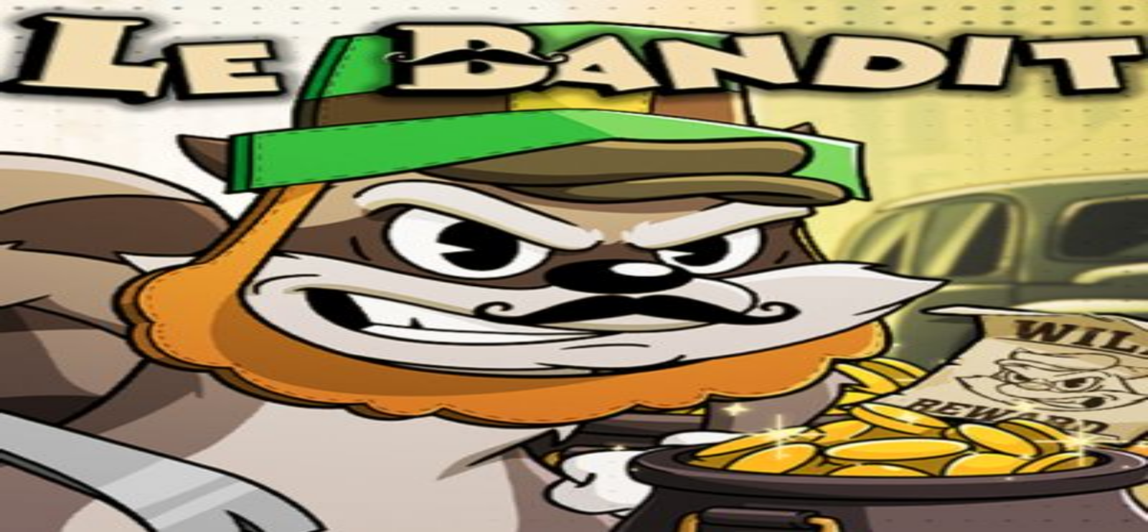
type input "*"
type input "**"
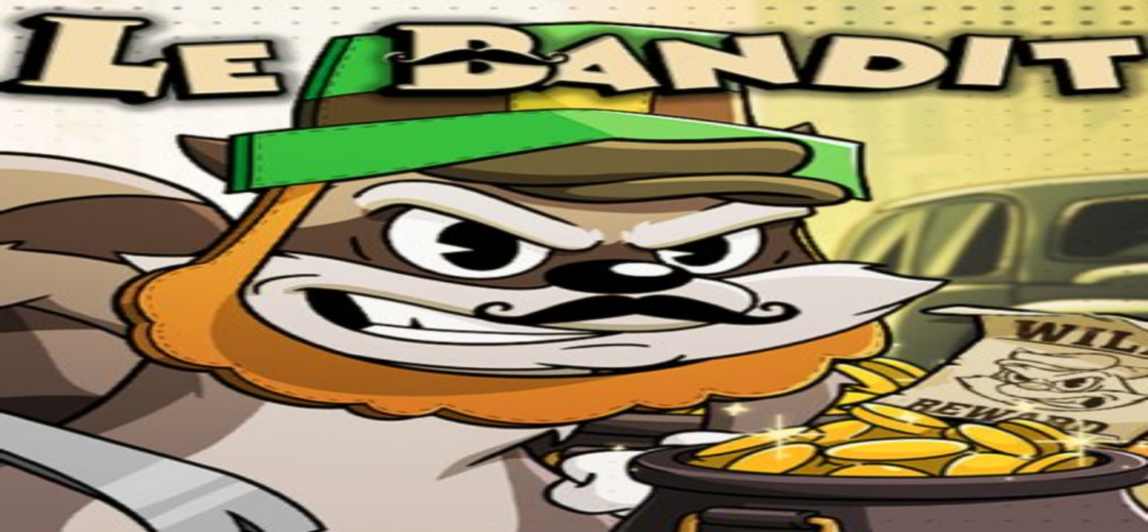
click at [34, 532] on span "fullscreen icon" at bounding box center [34, 541] width 0 height 0
click at [76, 187] on button "Talletus 3.56 €" at bounding box center [41, 178] width 70 height 15
type input "*"
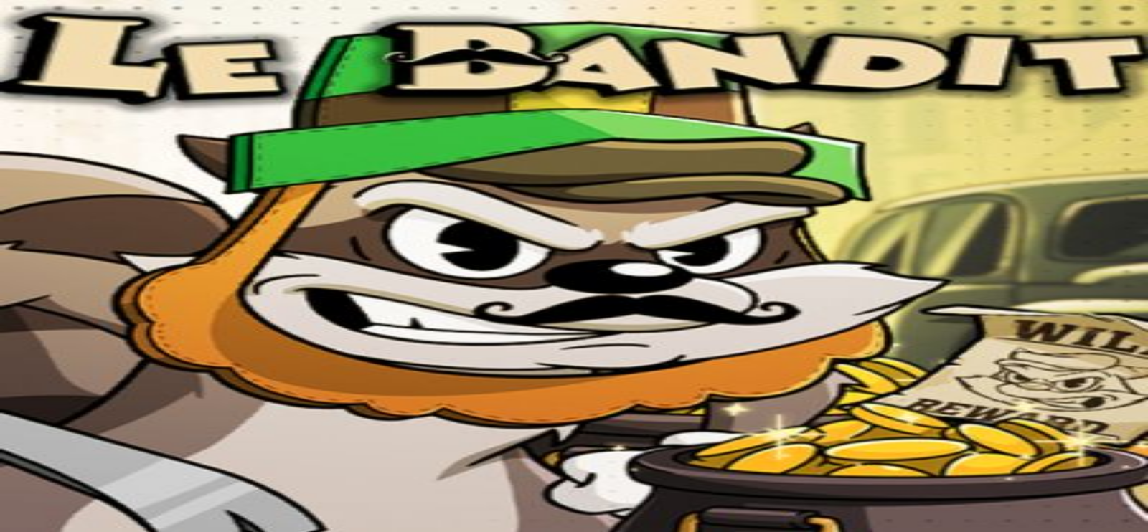
type input "**"
click at [11, 473] on span "close icon" at bounding box center [11, 473] width 0 height 0
click at [1052, 402] on div at bounding box center [574, 472] width 1136 height 141
click at [40, 532] on button "button" at bounding box center [34, 541] width 11 height 4
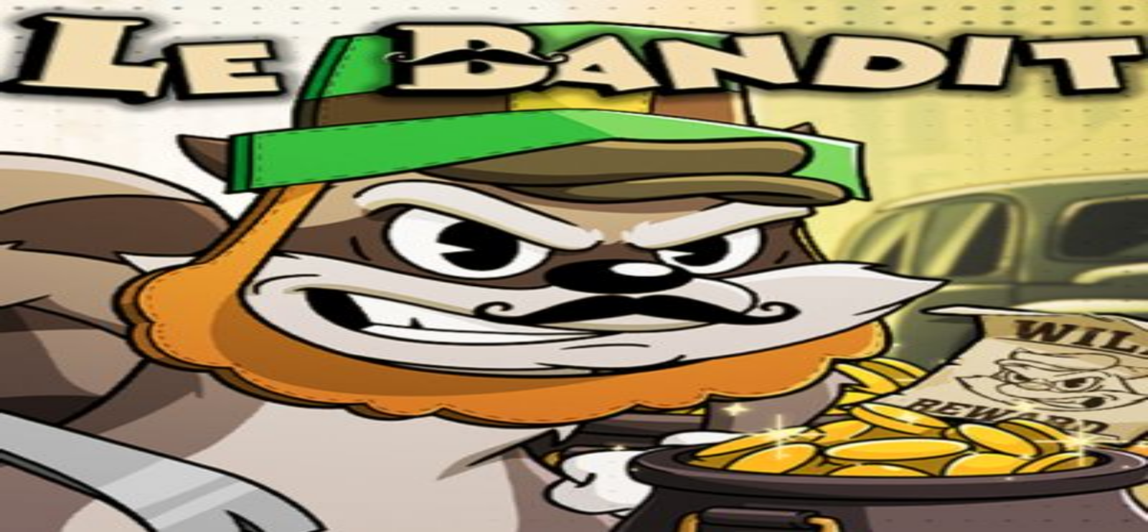
click at [40, 532] on button "button" at bounding box center [34, 541] width 11 height 4
click at [1076, 402] on div at bounding box center [574, 472] width 1136 height 141
click at [1029, 402] on div at bounding box center [574, 472] width 1136 height 141
click at [40, 532] on button "button" at bounding box center [34, 541] width 11 height 4
click at [108, 403] on input "Search" at bounding box center [57, 410] width 102 height 14
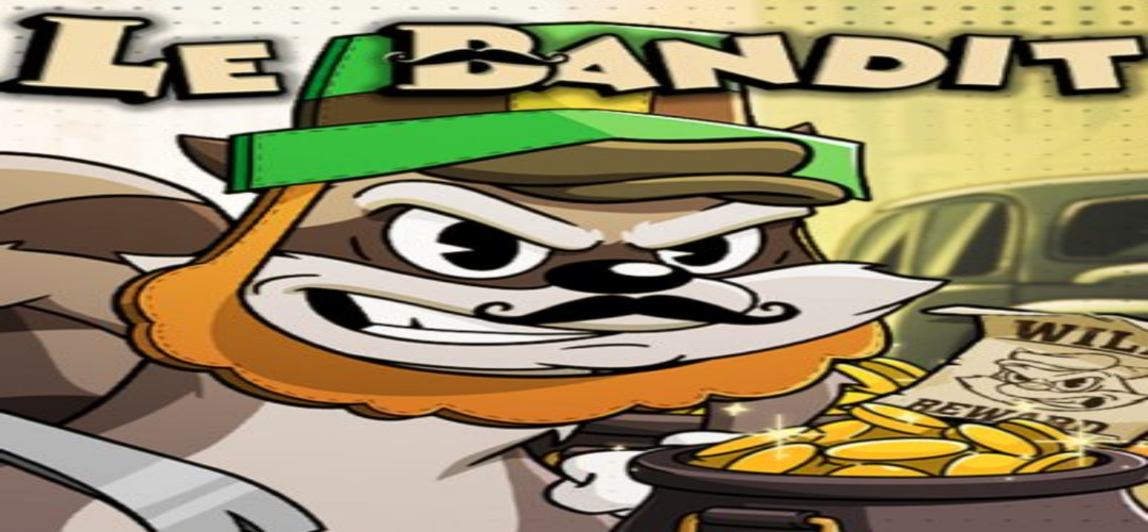
type input "*********"
click at [77, 474] on span "Pelaa nyt" at bounding box center [55, 480] width 42 height 12
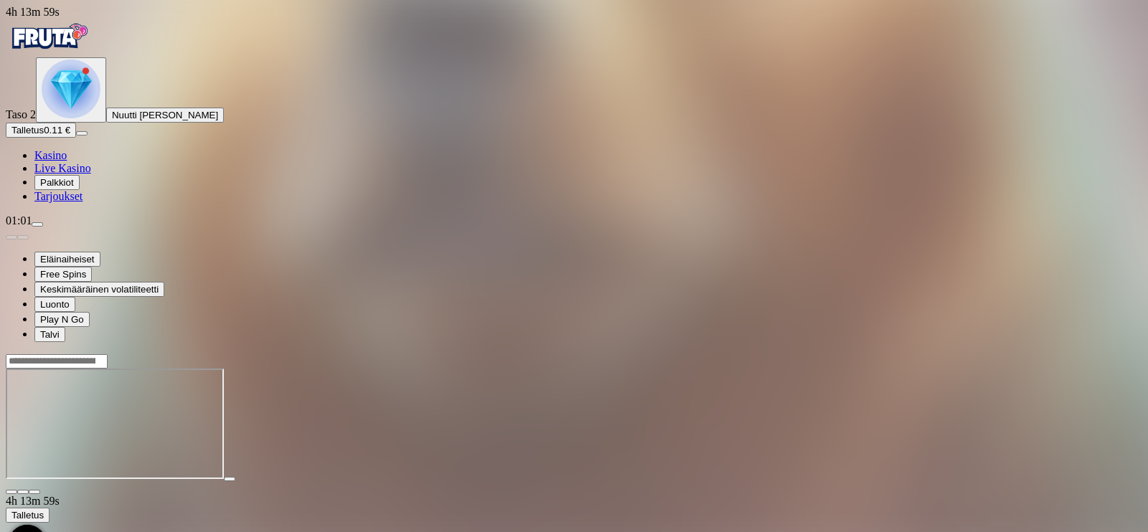
click at [68, 118] on img "Primary" at bounding box center [71, 89] width 59 height 59
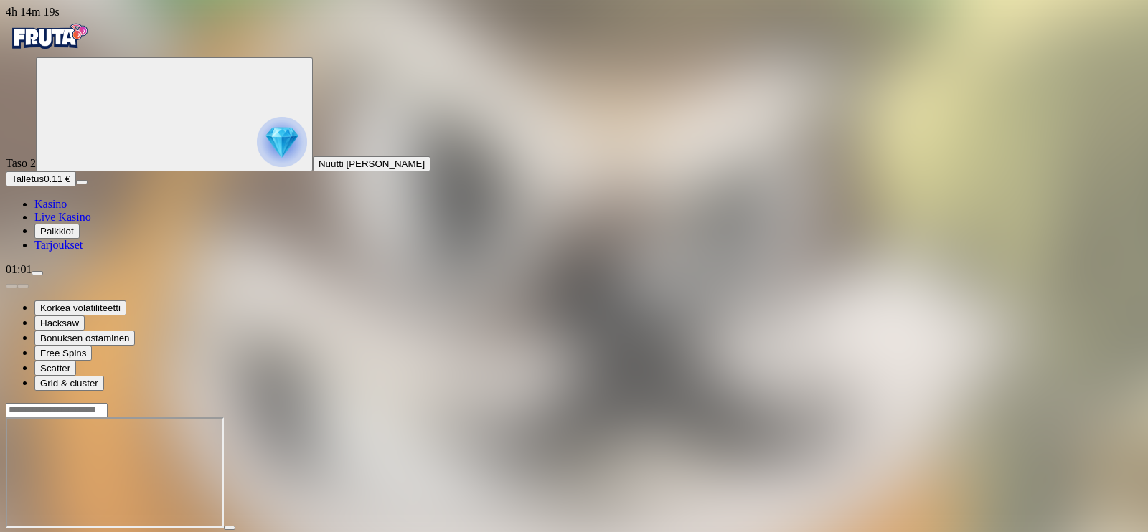
click at [34, 532] on span "fullscreen icon" at bounding box center [34, 541] width 0 height 0
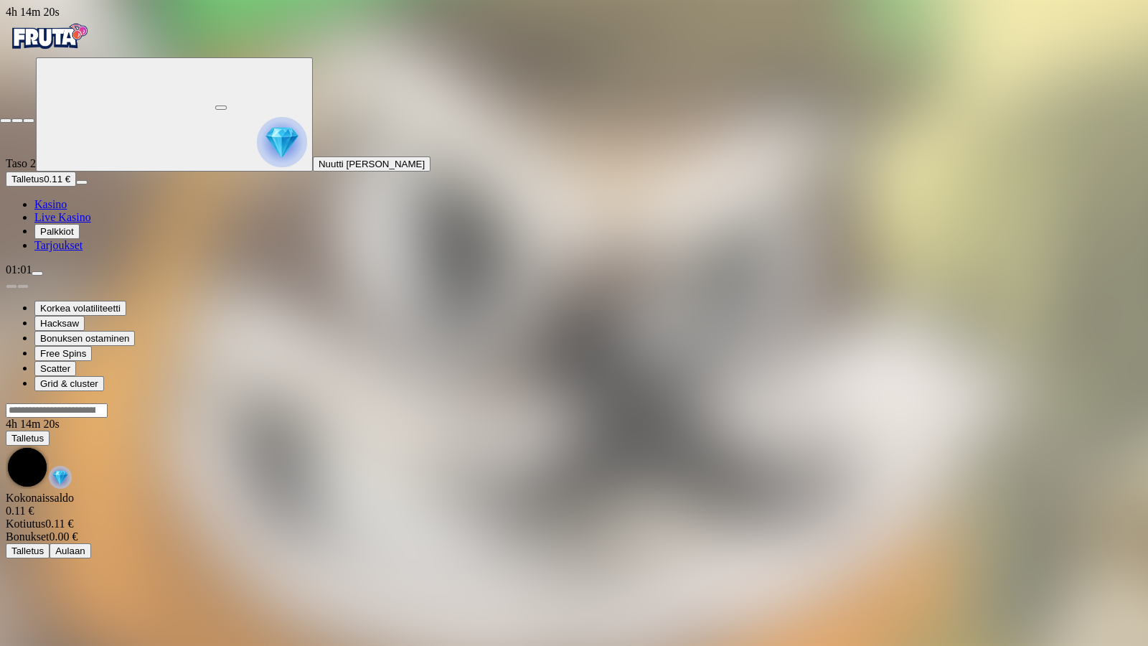
click at [23, 118] on button "button" at bounding box center [28, 120] width 11 height 4
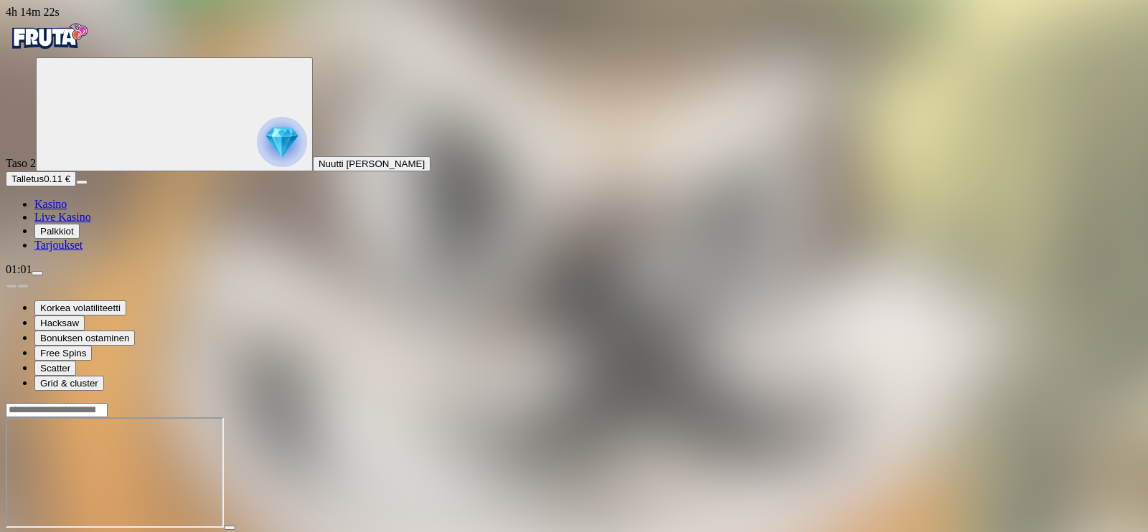
click at [34, 532] on span "fullscreen icon" at bounding box center [34, 541] width 0 height 0
click at [257, 167] on img "Primary" at bounding box center [282, 142] width 50 height 50
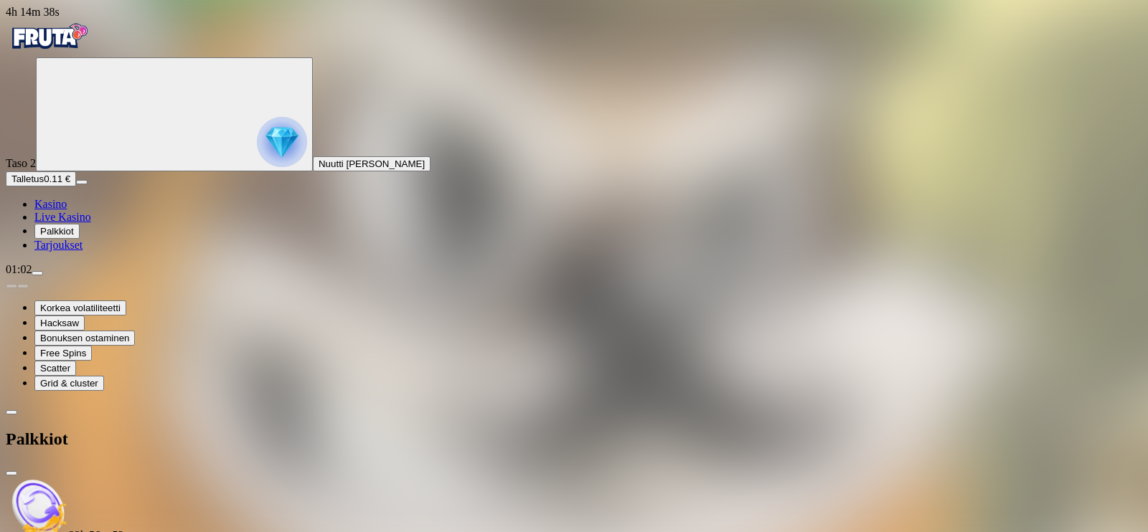
type input "*"
type input "**"
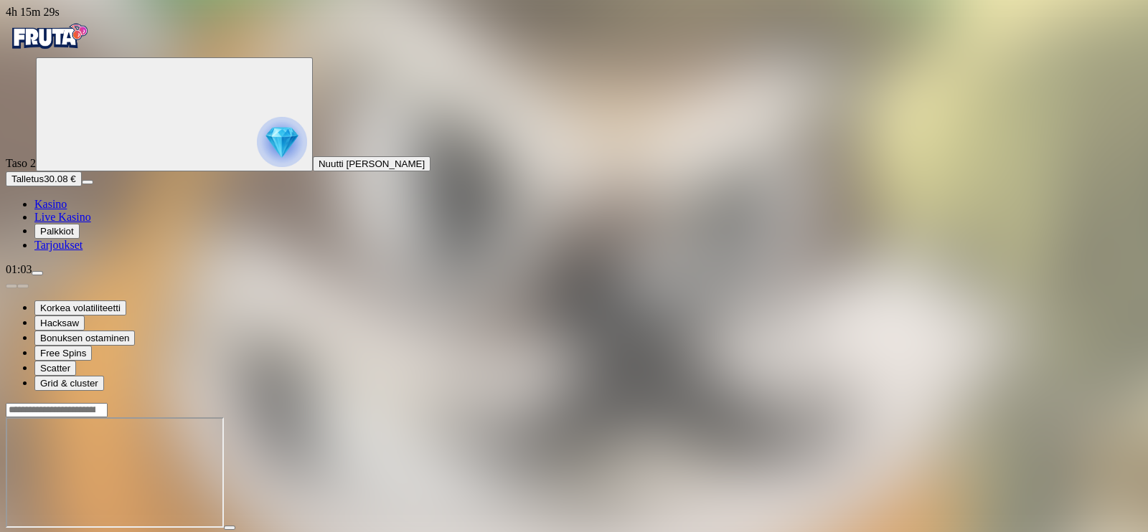
click at [70, 237] on span "Palkkiot" at bounding box center [57, 231] width 34 height 11
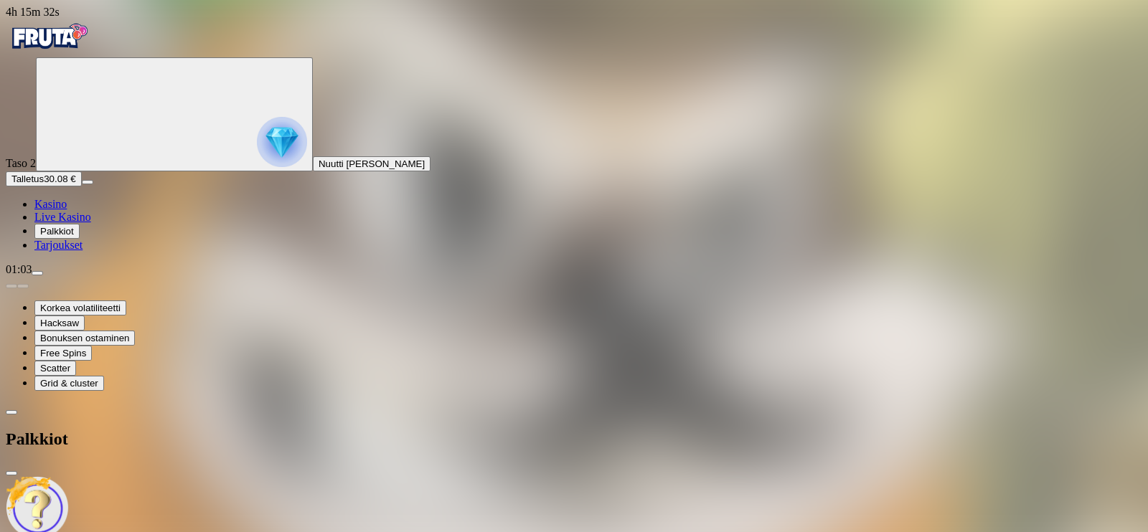
click at [62, 251] on link "Tarjoukset" at bounding box center [58, 245] width 48 height 12
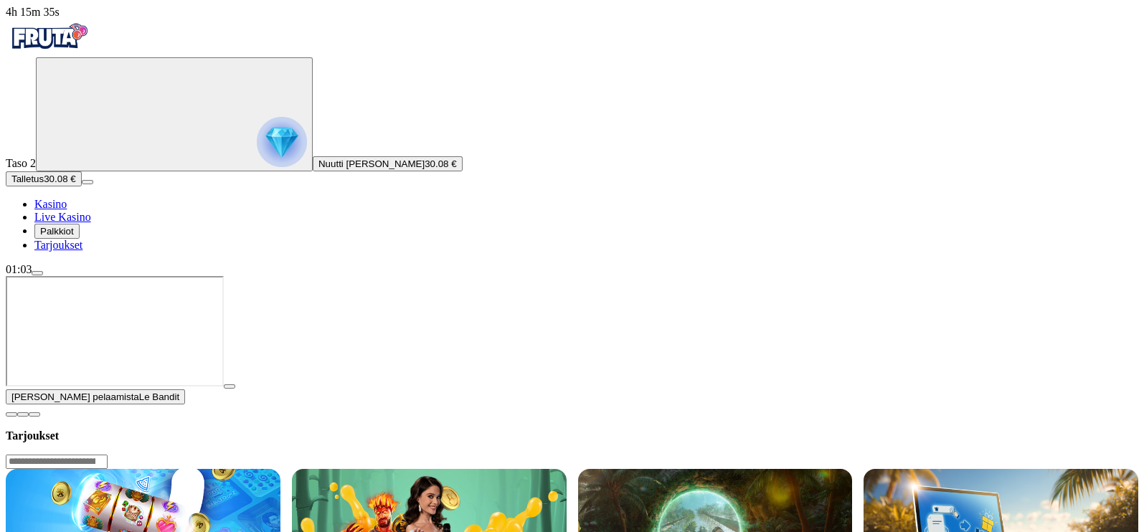
click at [79, 167] on icon "Primary" at bounding box center [149, 114] width 215 height 108
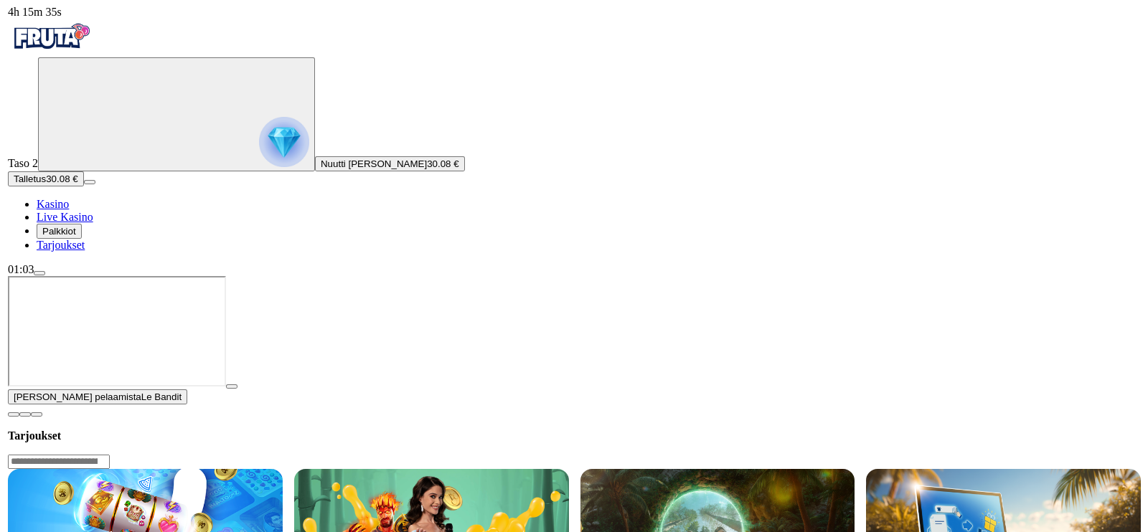
scroll to position [525, 0]
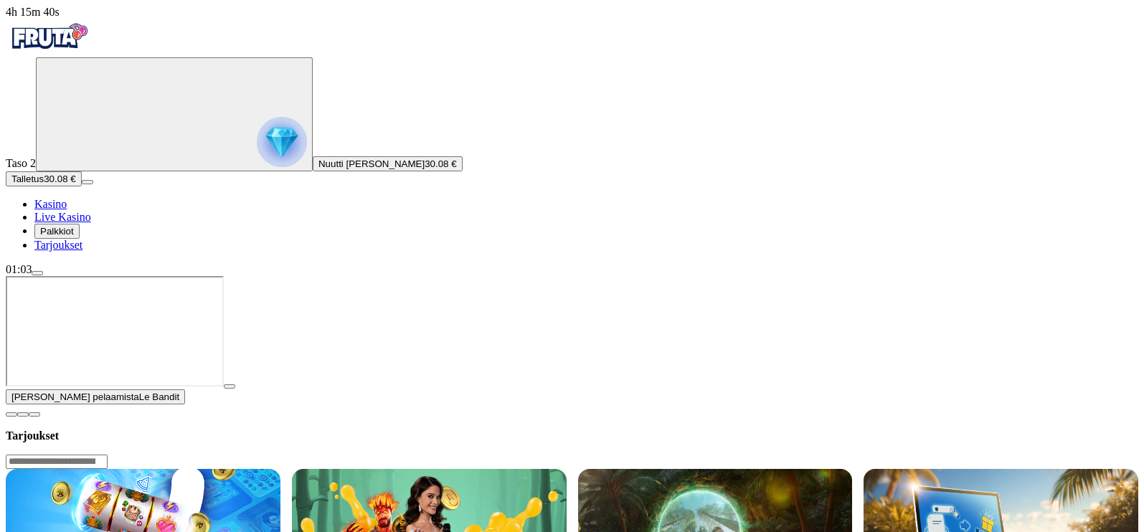
click at [235, 389] on button "button" at bounding box center [229, 387] width 11 height 4
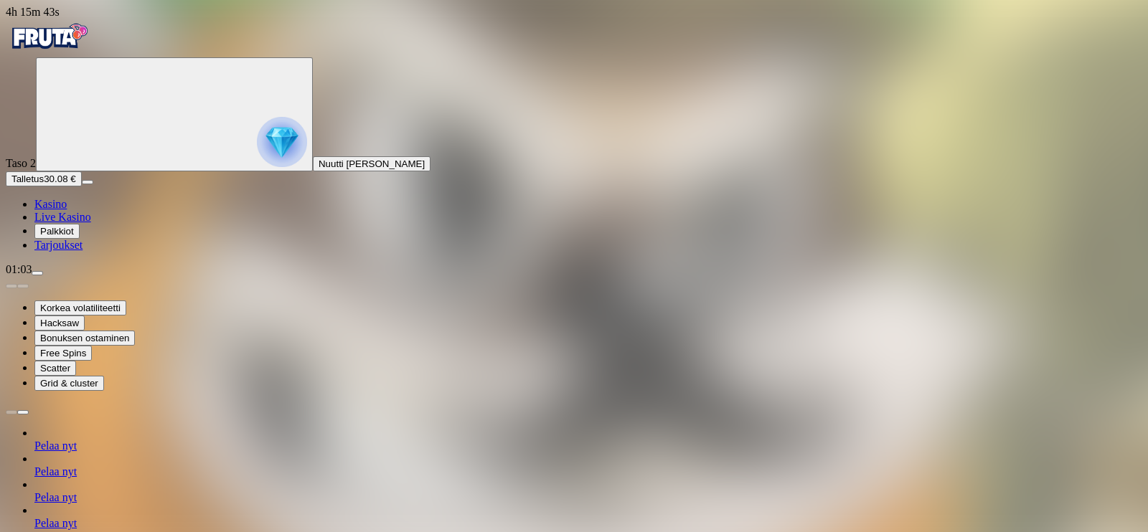
click at [61, 187] on button "Talletus 30.08 €" at bounding box center [44, 178] width 76 height 15
type input "*"
type input "**"
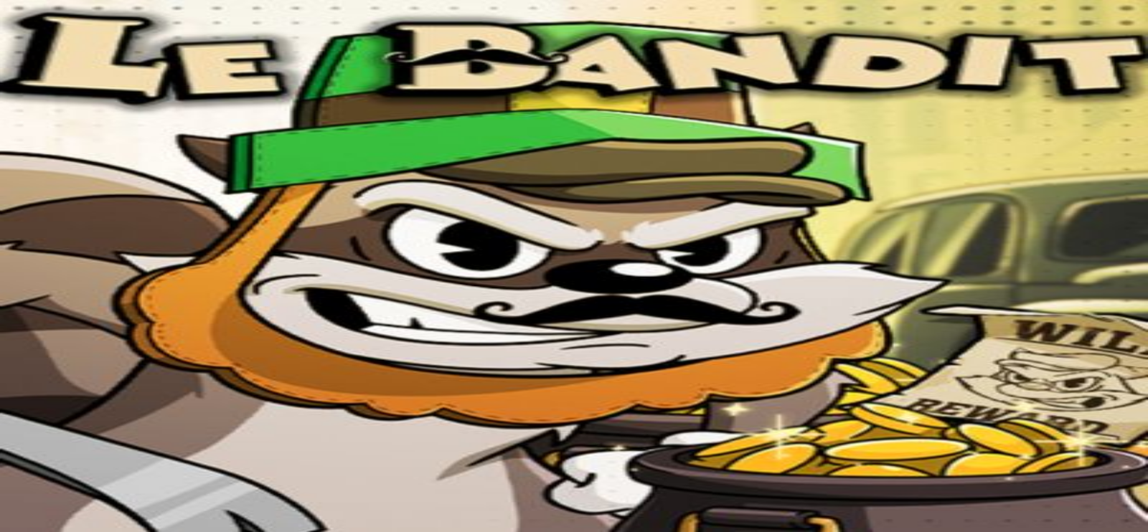
click at [11, 473] on span "close icon" at bounding box center [11, 473] width 0 height 0
click at [82, 187] on button "Talletus 50.08 €" at bounding box center [44, 178] width 76 height 15
click at [37, 273] on span "menu icon" at bounding box center [37, 273] width 0 height 0
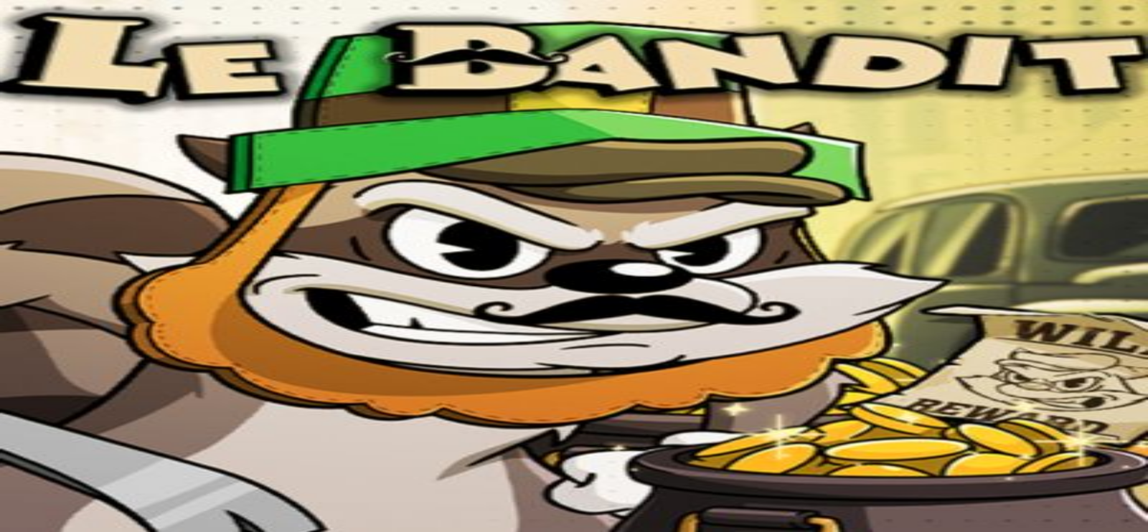
click at [46, 530] on span "Kotiutus" at bounding box center [28, 535] width 34 height 11
click at [108, 509] on input "number" at bounding box center [57, 516] width 102 height 14
type input "***"
click at [11, 473] on span "close icon" at bounding box center [11, 473] width 0 height 0
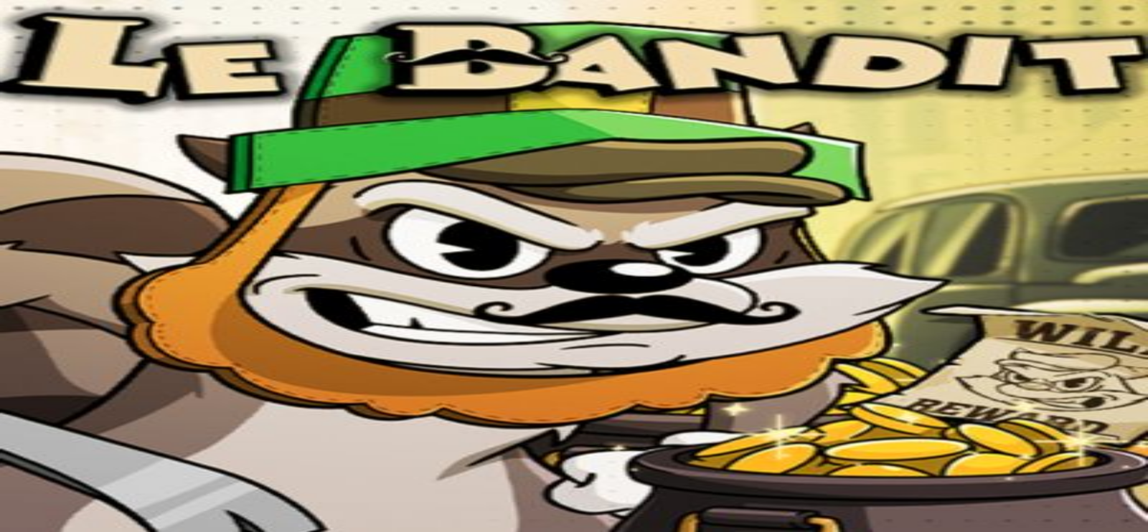
click at [257, 167] on img "Primary" at bounding box center [282, 142] width 50 height 50
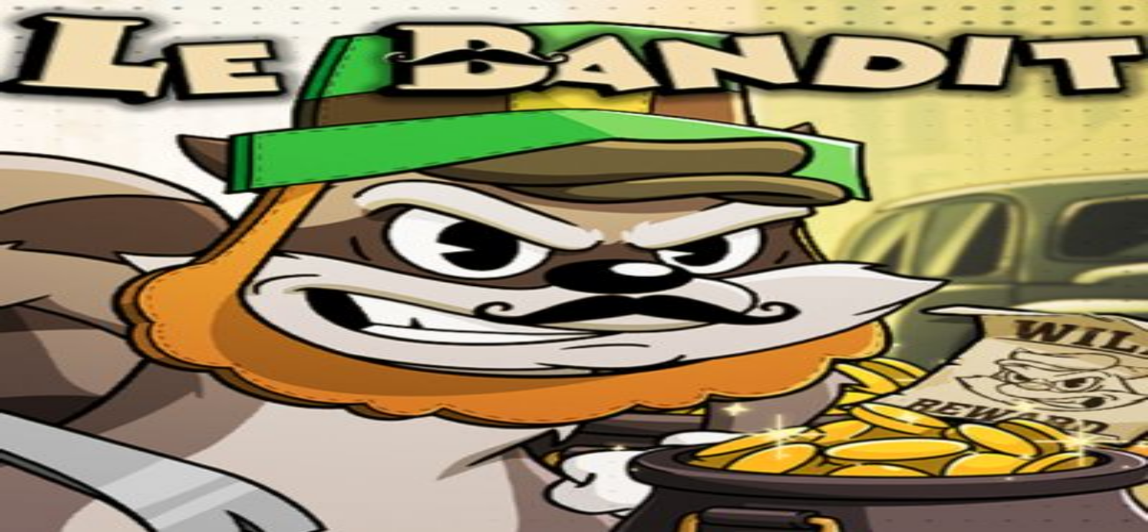
click at [37, 273] on span "menu icon" at bounding box center [37, 273] width 0 height 0
click at [327, 476] on div "Viimeiset 24 tuntia" at bounding box center [574, 482] width 1136 height 13
click at [11, 473] on span "close icon" at bounding box center [11, 473] width 0 height 0
click at [37, 273] on span "menu icon" at bounding box center [37, 273] width 0 height 0
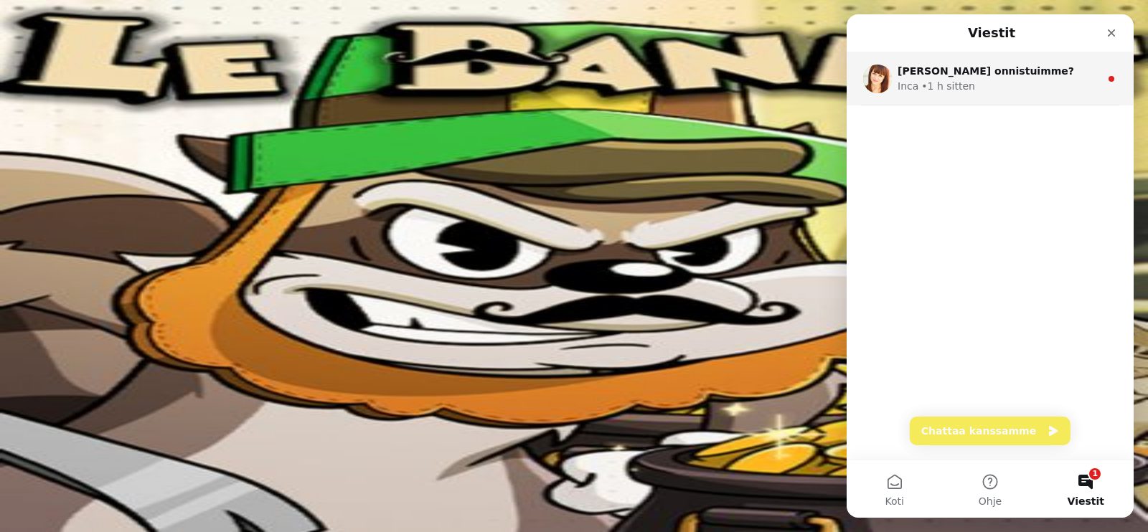
click at [950, 103] on div "[PERSON_NAME] onnistuimme? Inca • 1 h sitten" at bounding box center [990, 78] width 287 height 53
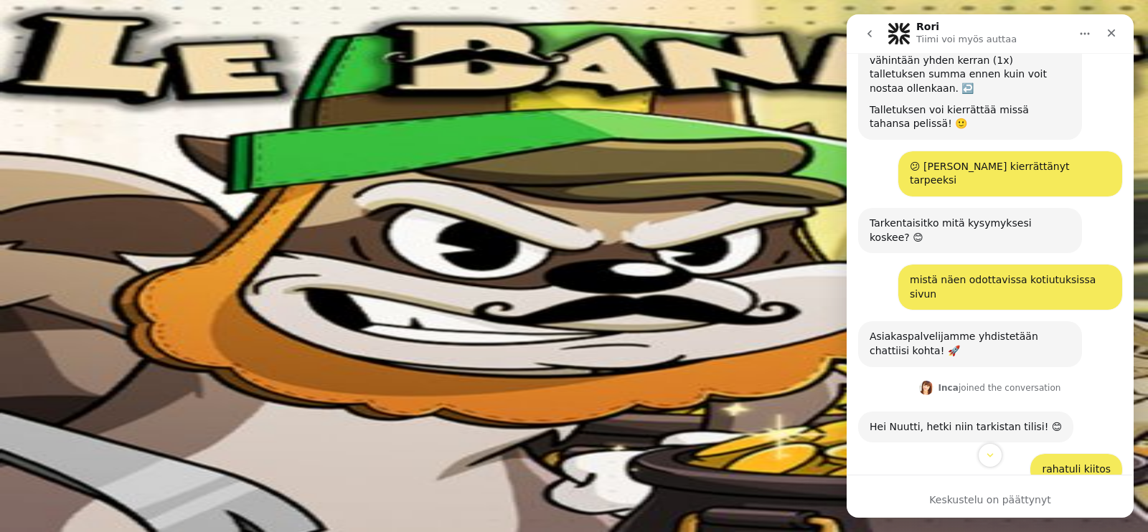
scroll to position [915, 0]
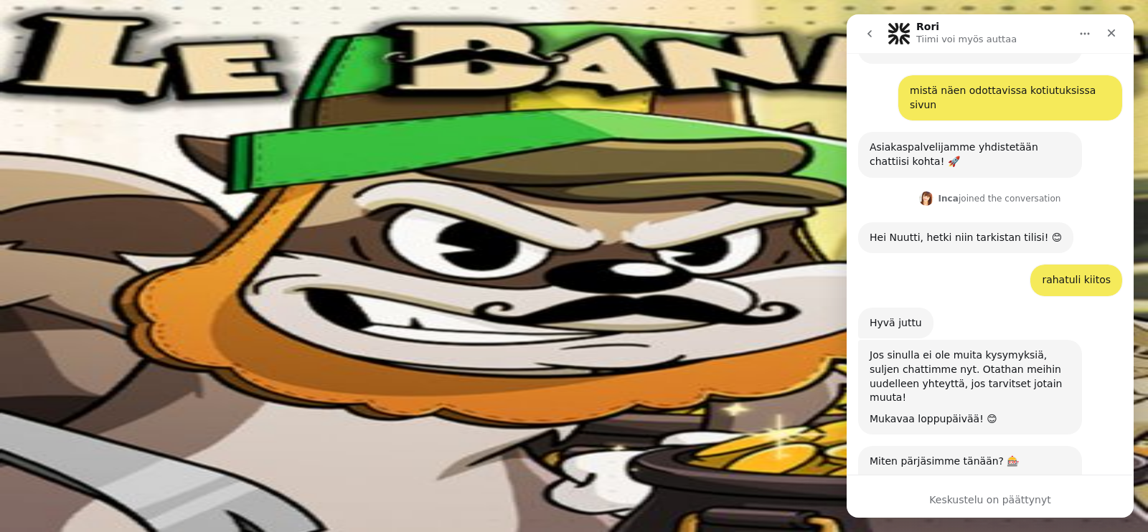
click at [868, 35] on icon "go back" at bounding box center [869, 33] width 11 height 11
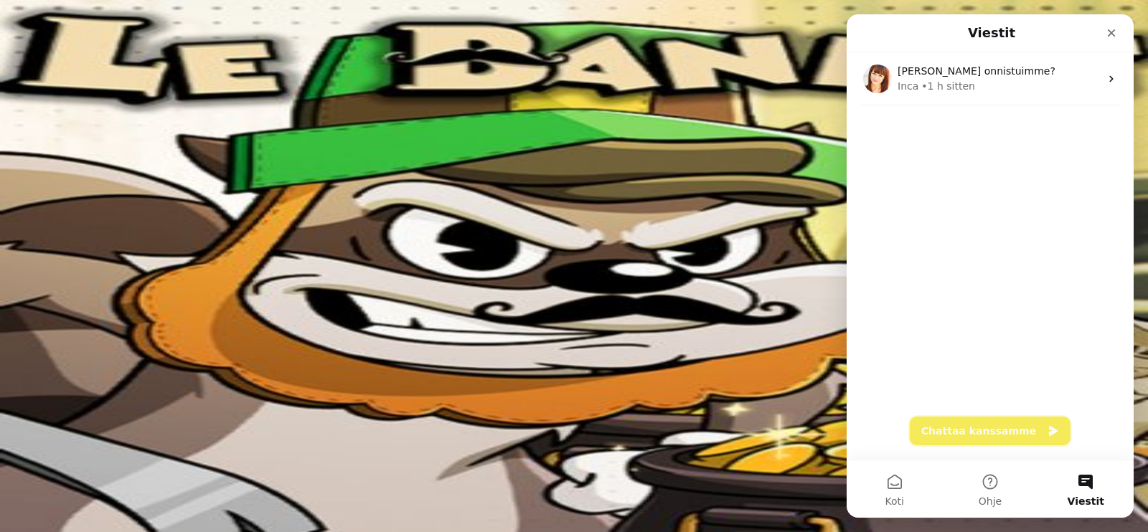
click at [1007, 433] on button "Chattaa kanssamme" at bounding box center [990, 431] width 161 height 29
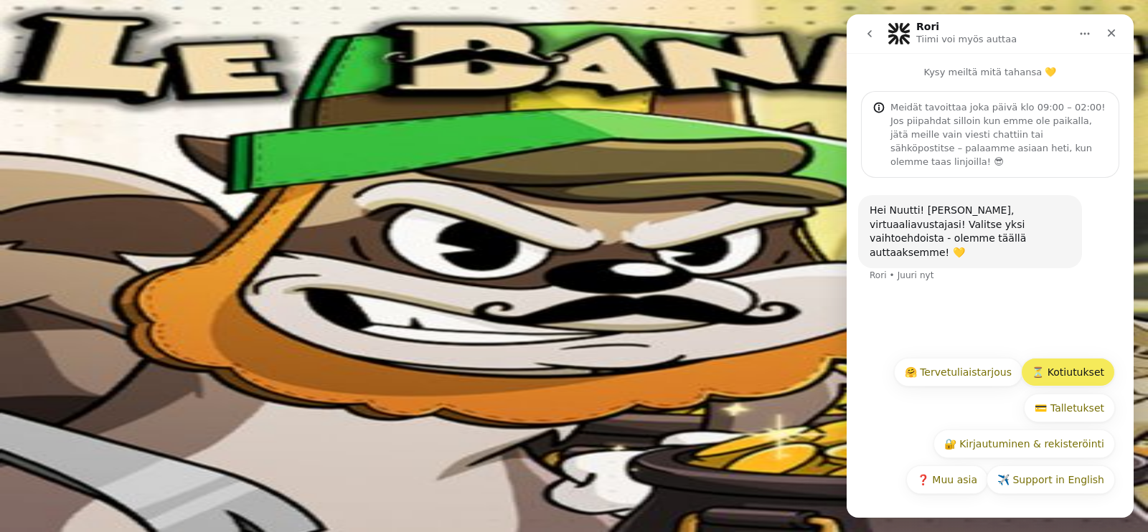
click at [1046, 372] on button "⏳ Kotiutukset" at bounding box center [1068, 372] width 94 height 29
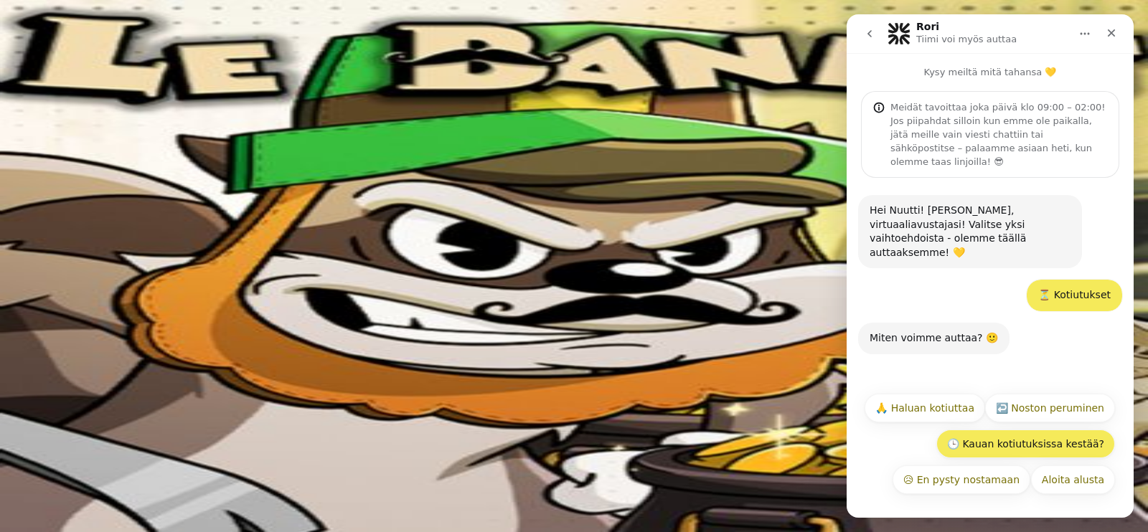
click at [1070, 445] on button "🕒 Kauan kotiutuksissa kestää?" at bounding box center [1025, 444] width 179 height 29
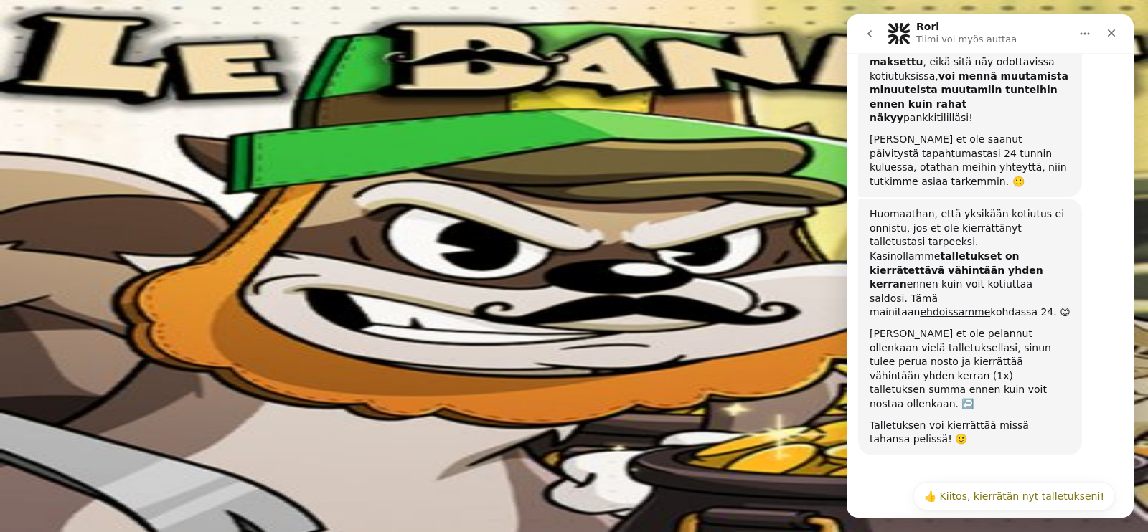
scroll to position [437, 0]
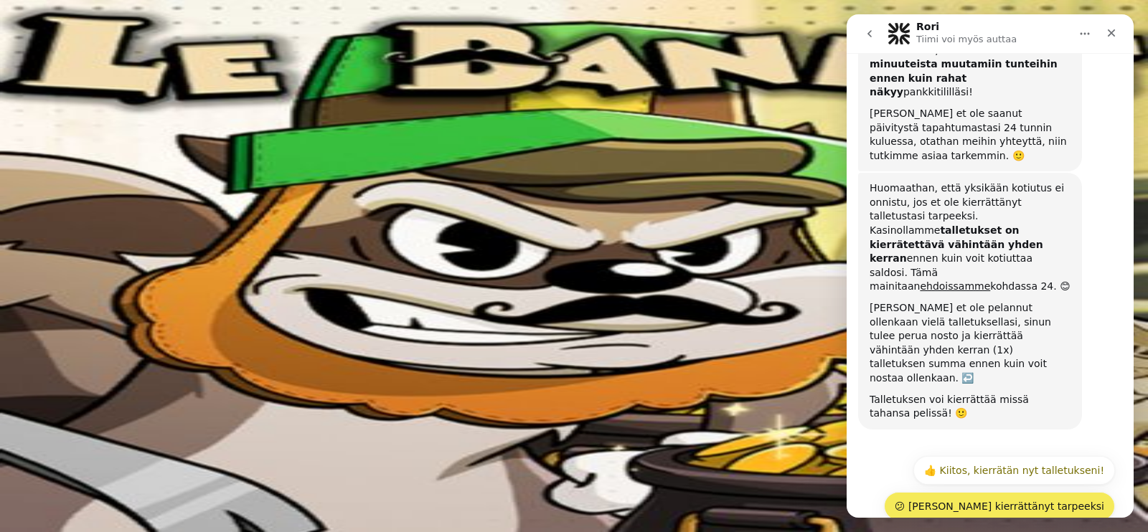
click at [1062, 492] on button "😕 [PERSON_NAME] kierrättänyt tarpeeksi" at bounding box center [999, 506] width 231 height 29
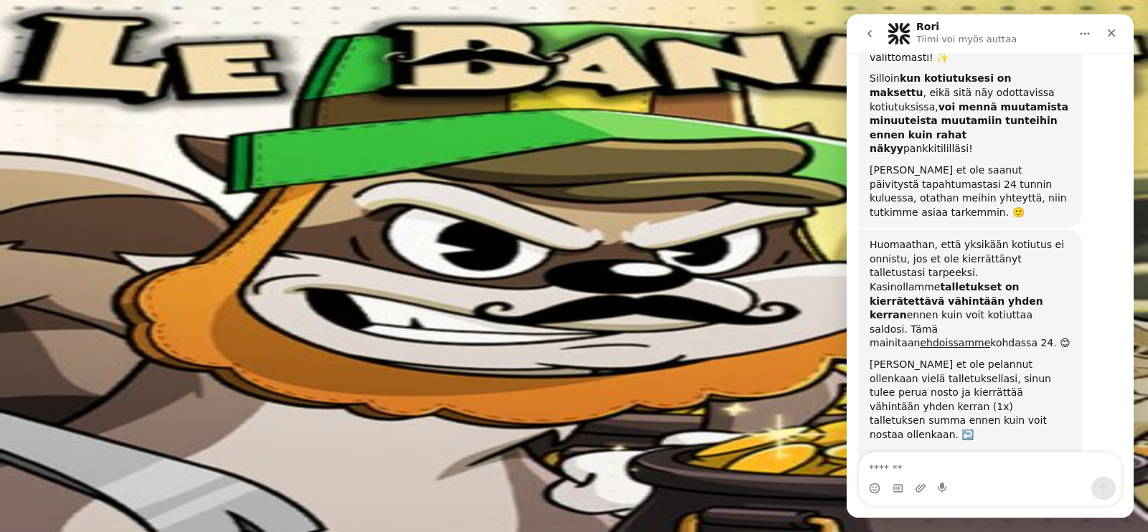
scroll to position [430, 0]
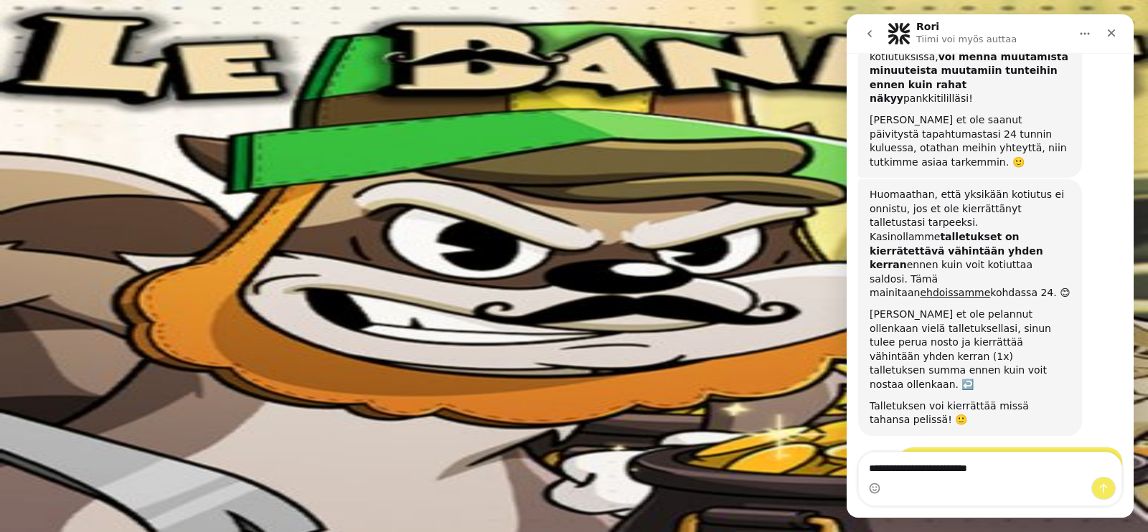
type textarea "**********"
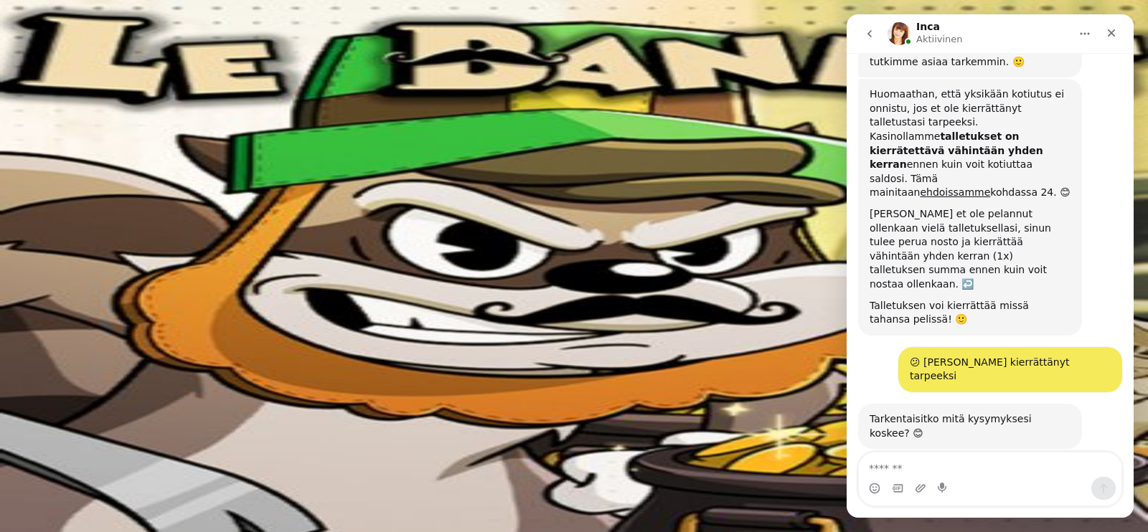
scroll to position [605, 0]
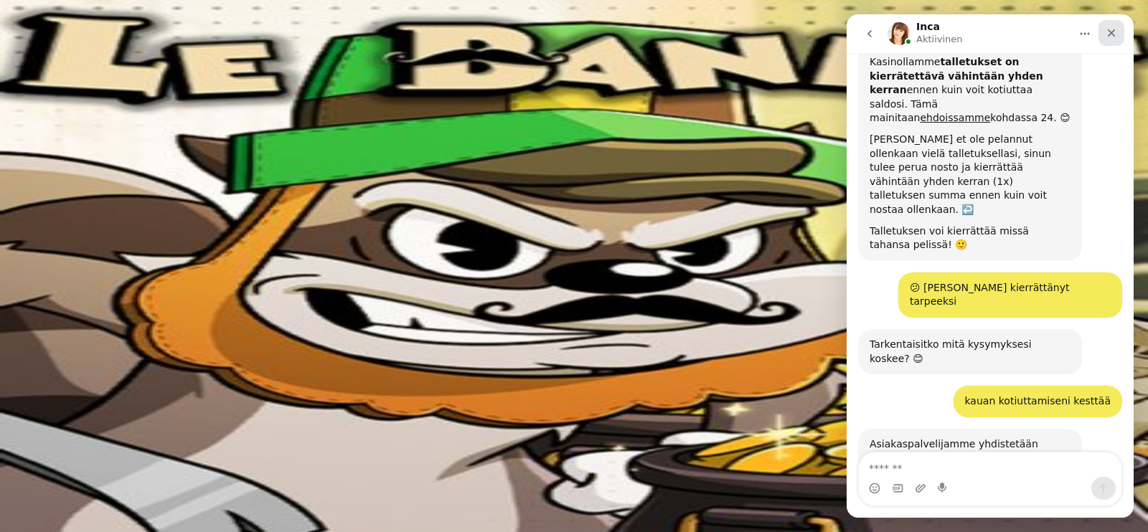
click at [1113, 35] on icon "Sulje" at bounding box center [1112, 33] width 8 height 8
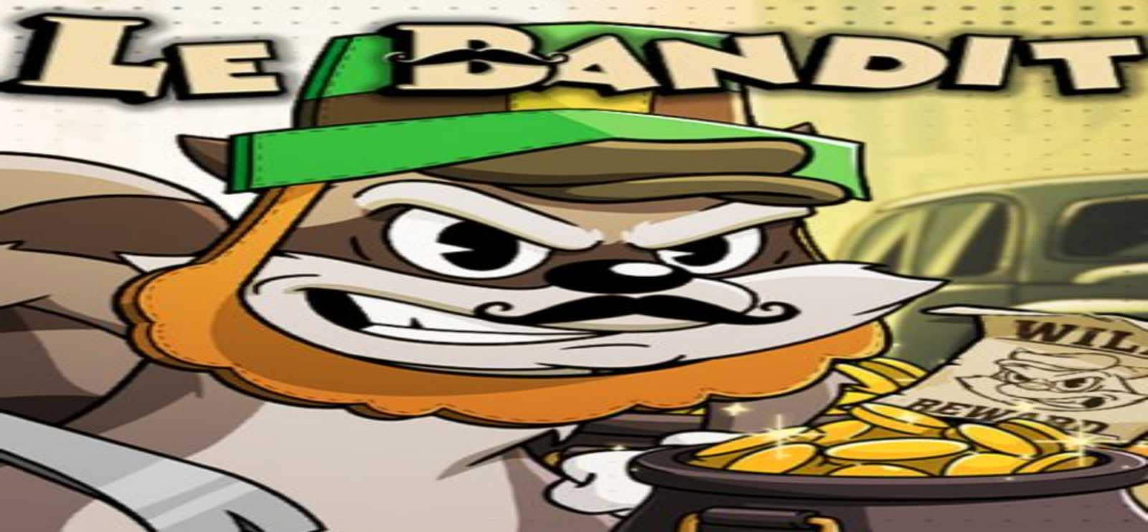
scroll to position [1054, 0]
